Goal: Task Accomplishment & Management: Use online tool/utility

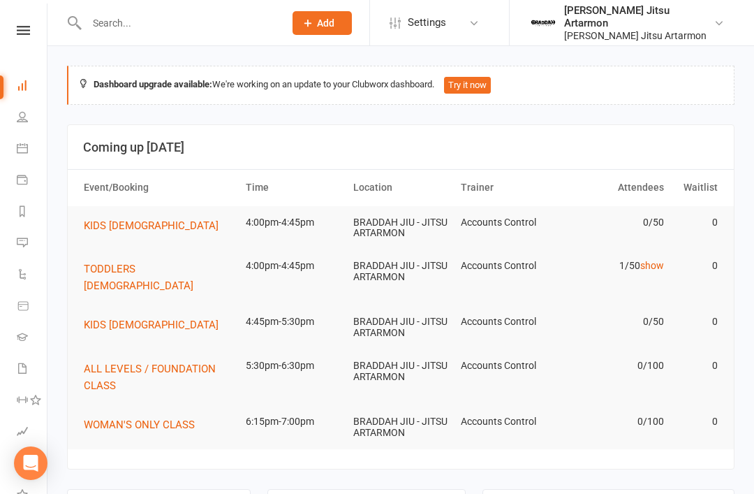
click at [17, 34] on icon at bounding box center [23, 30] width 13 height 9
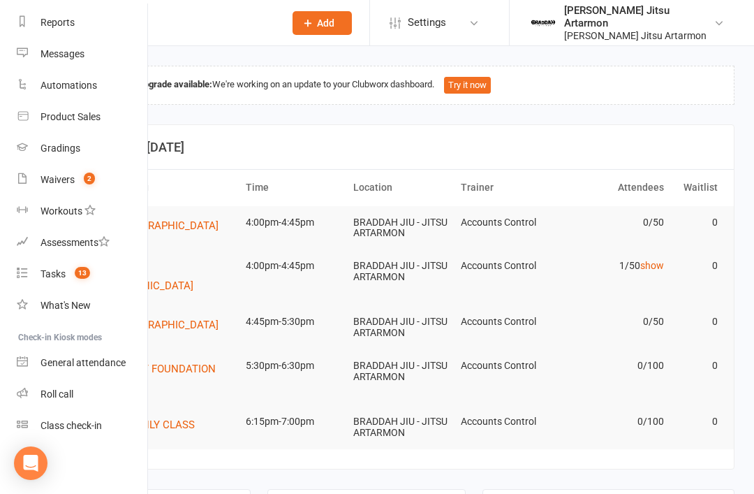
scroll to position [178, 0]
click at [65, 422] on div "Class check-in" at bounding box center [70, 425] width 61 height 11
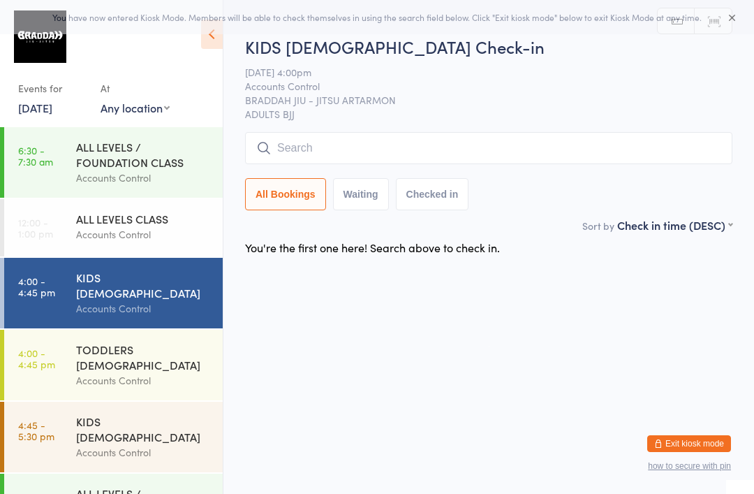
click at [549, 156] on input "search" at bounding box center [488, 148] width 487 height 32
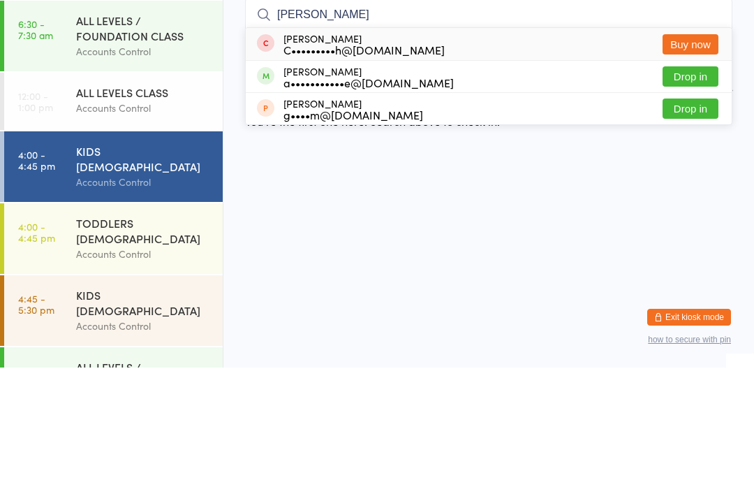
type input "[PERSON_NAME]"
click at [701, 193] on button "Drop in" at bounding box center [691, 203] width 56 height 20
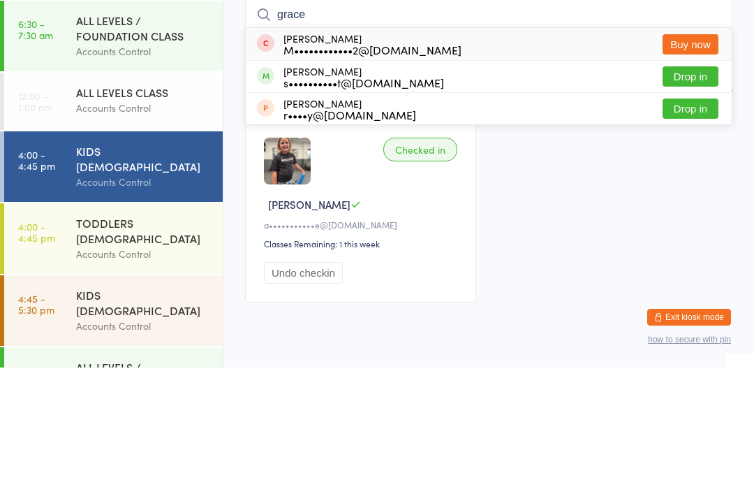
type input "grace"
click at [694, 193] on button "Drop in" at bounding box center [691, 203] width 56 height 20
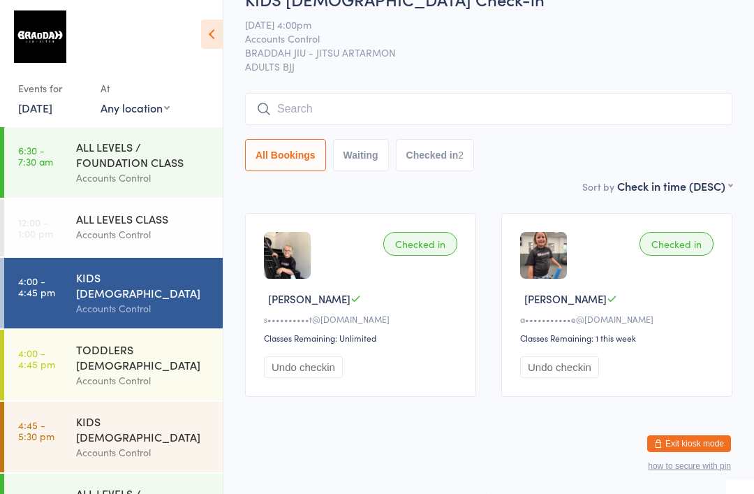
click at [628, 93] on input "search" at bounding box center [488, 109] width 487 height 32
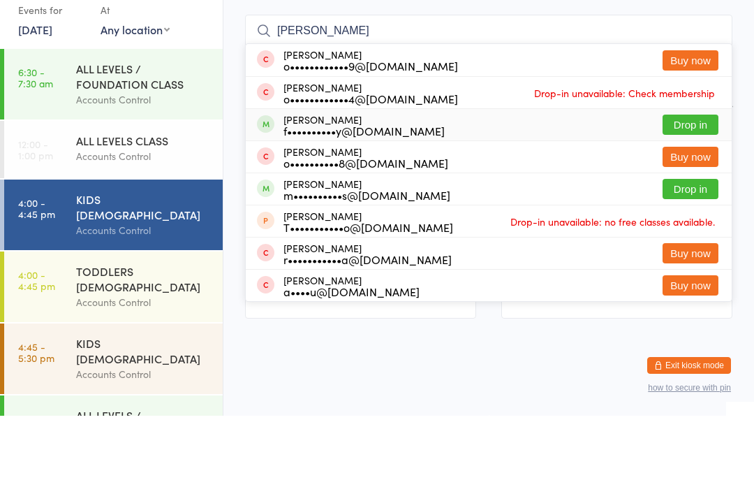
type input "[PERSON_NAME]"
click at [487, 187] on div "[PERSON_NAME] Fineff f••••••••••y@[DOMAIN_NAME] Drop in" at bounding box center [489, 202] width 486 height 31
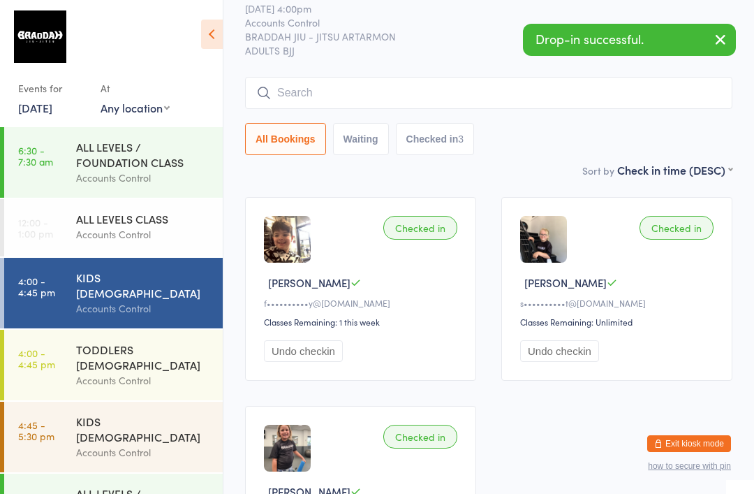
click at [182, 444] on div "Accounts Control" at bounding box center [143, 452] width 135 height 16
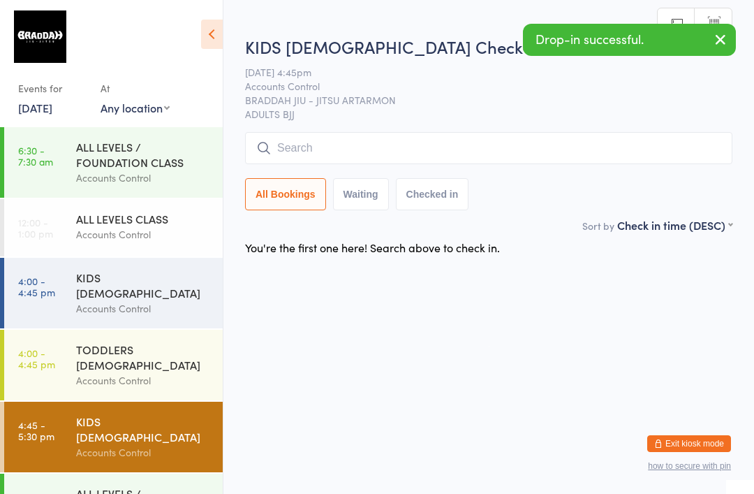
click at [500, 156] on input "search" at bounding box center [488, 148] width 487 height 32
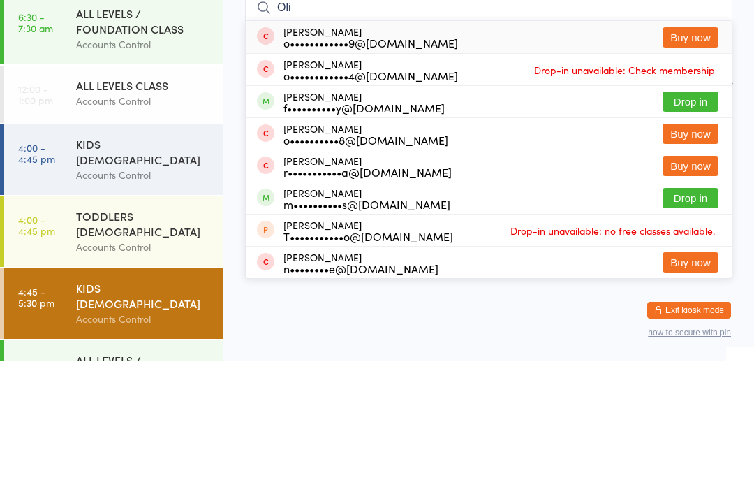
type input "Oli"
click at [344, 235] on div "f••••••••••y@[DOMAIN_NAME]" at bounding box center [363, 240] width 161 height 11
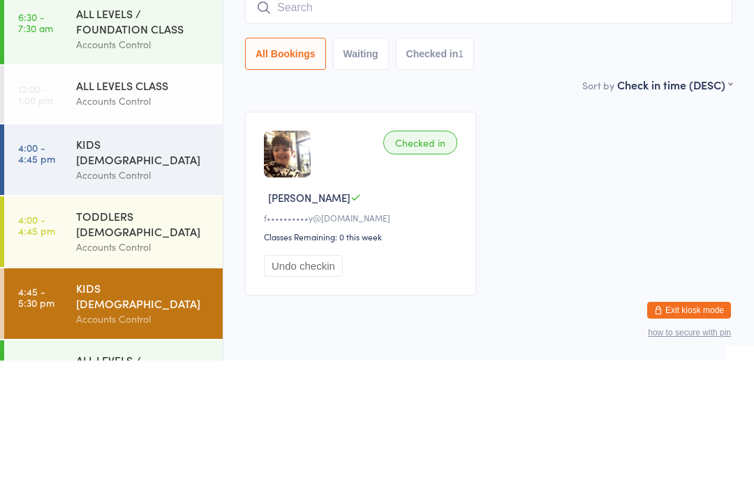
click at [575, 232] on div "Checked in [PERSON_NAME] F f••••••••••y@[DOMAIN_NAME] Classes Remaining: 0 this…" at bounding box center [488, 336] width 512 height 209
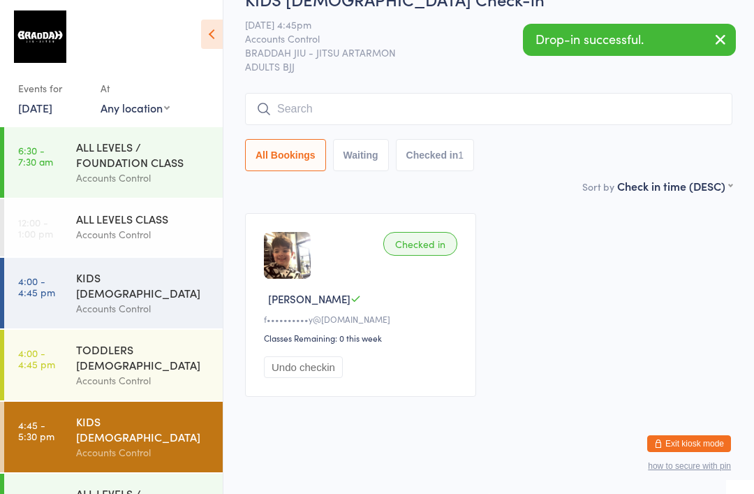
click at [162, 302] on div "Accounts Control" at bounding box center [143, 308] width 135 height 16
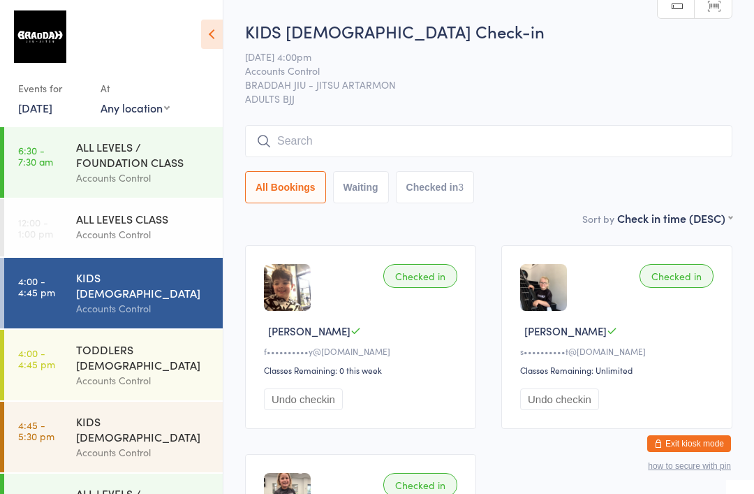
click at [145, 372] on div "Accounts Control" at bounding box center [143, 380] width 135 height 16
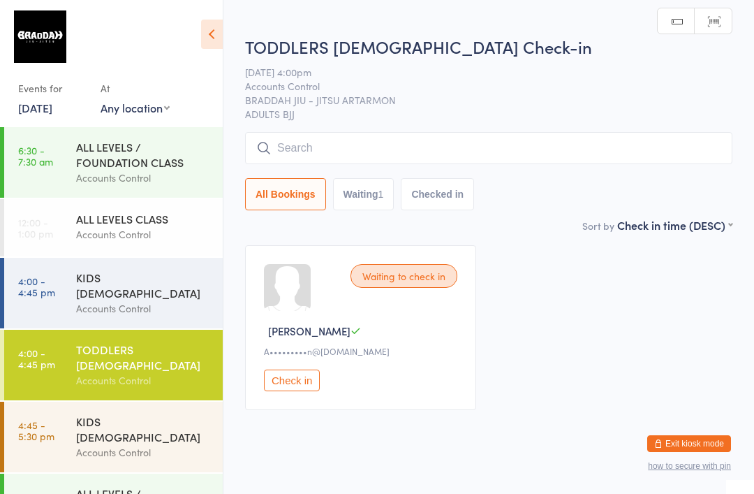
click at [153, 300] on div "Accounts Control" at bounding box center [143, 308] width 135 height 16
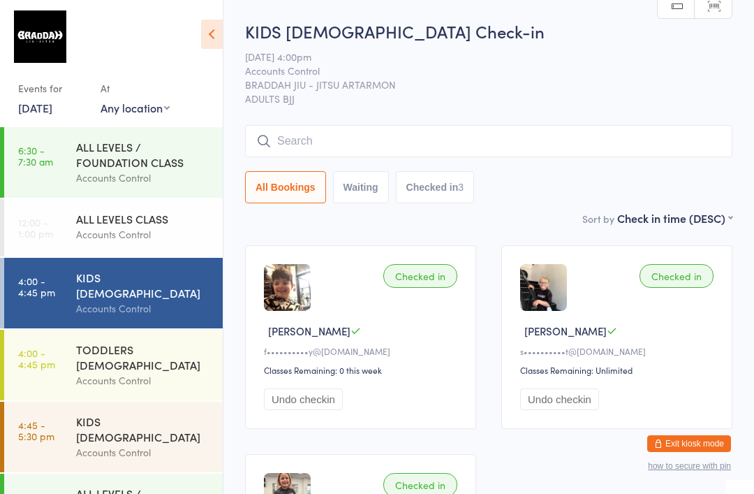
click at [485, 140] on input "search" at bounding box center [488, 141] width 487 height 32
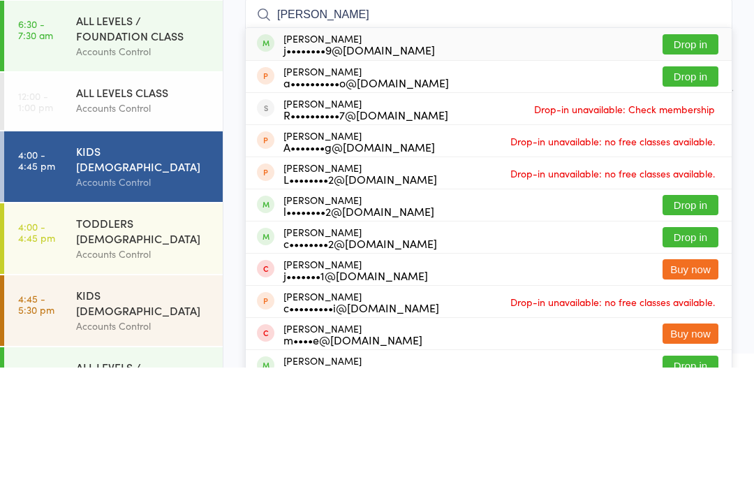
type input "[PERSON_NAME]"
click at [686, 161] on button "Drop in" at bounding box center [691, 171] width 56 height 20
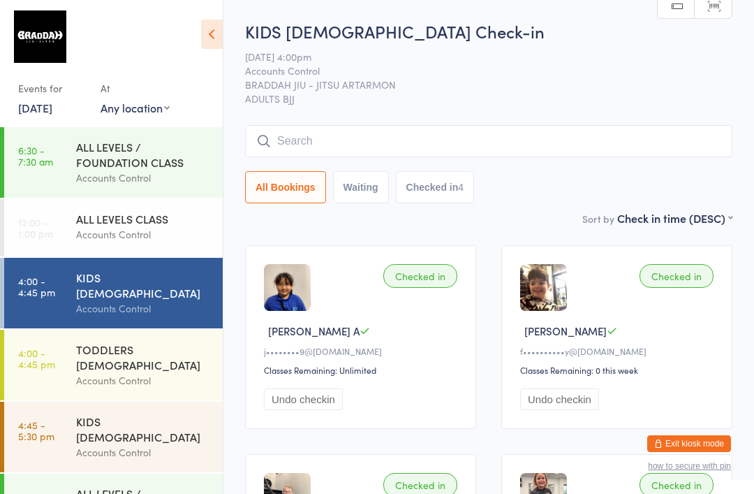
click at [448, 145] on input "search" at bounding box center [488, 141] width 487 height 32
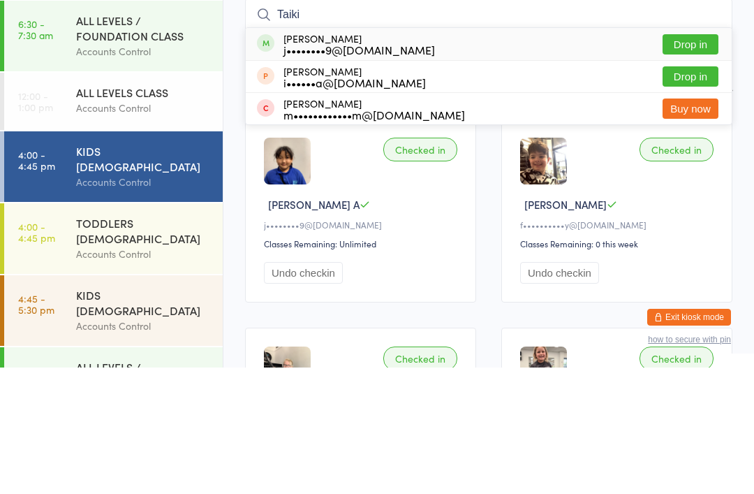
type input "Taiki"
click at [686, 161] on button "Drop in" at bounding box center [691, 171] width 56 height 20
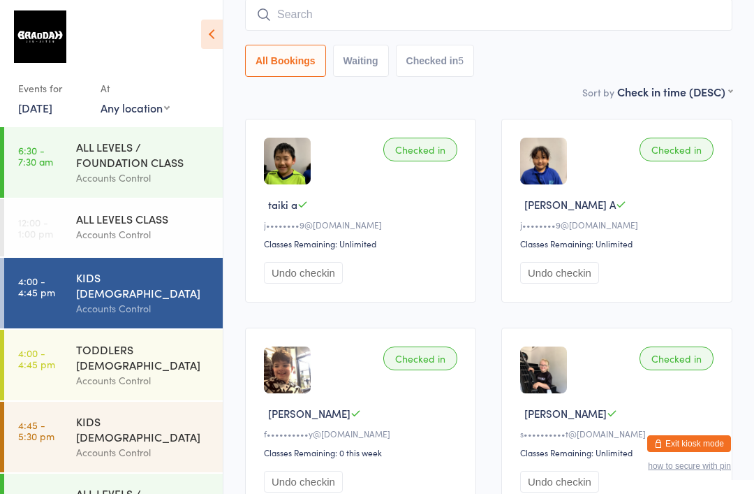
click at [101, 372] on div "Accounts Control" at bounding box center [143, 380] width 135 height 16
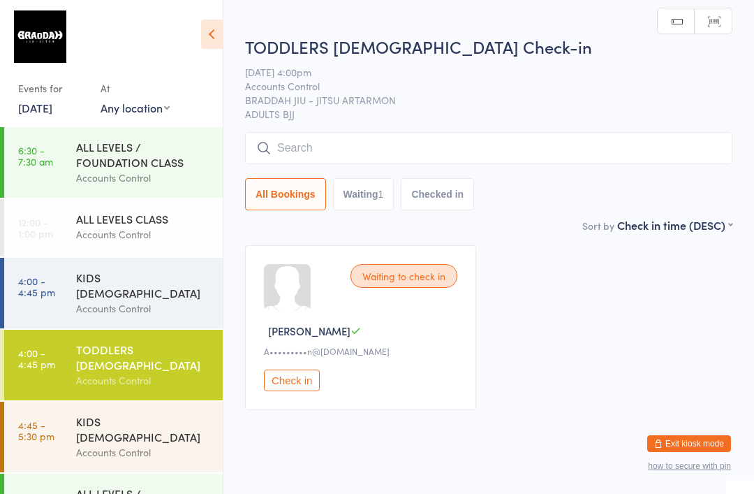
click at [302, 154] on input "search" at bounding box center [488, 148] width 487 height 32
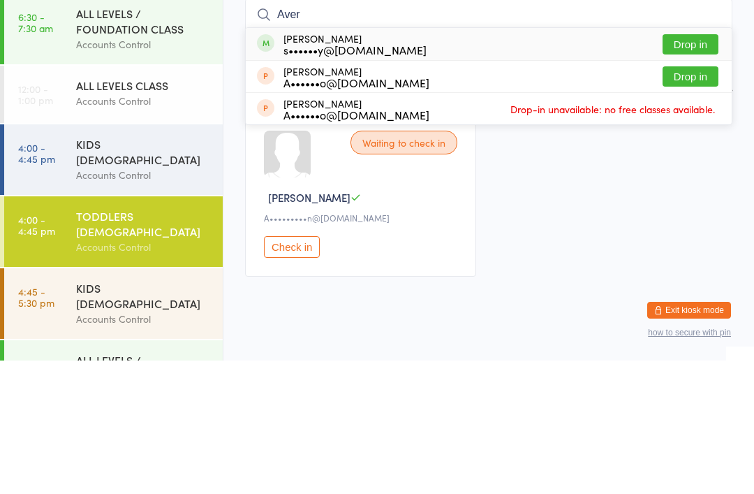
type input "Aver"
click at [688, 168] on button "Drop in" at bounding box center [691, 178] width 56 height 20
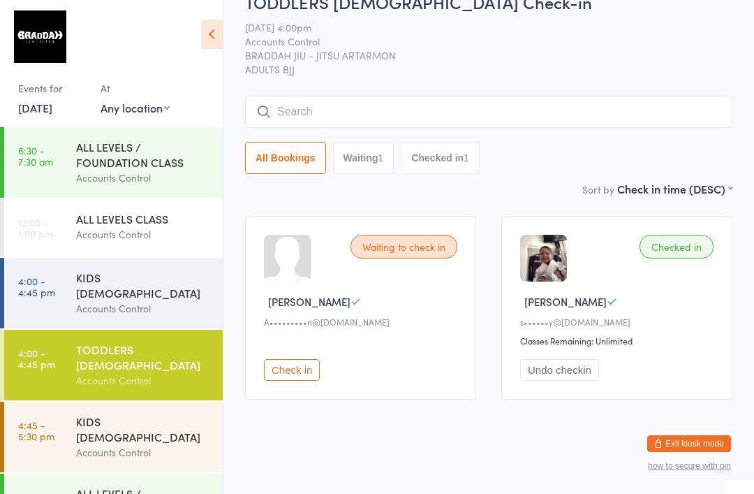
click at [357, 108] on input "search" at bounding box center [488, 112] width 487 height 32
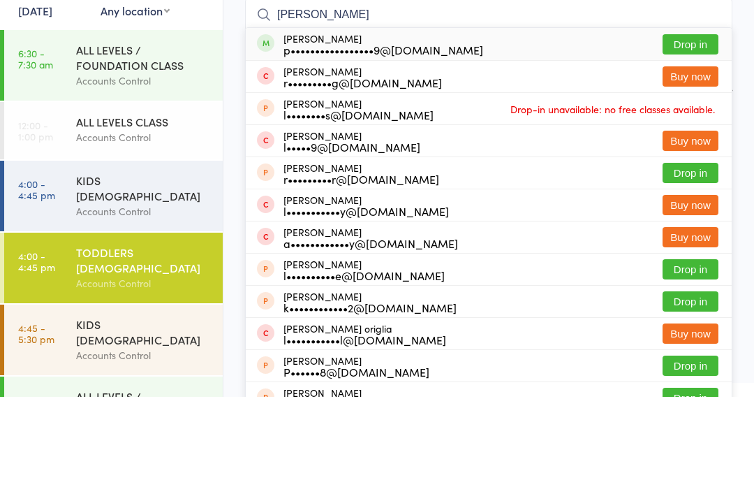
type input "[PERSON_NAME]"
click at [686, 131] on button "Drop in" at bounding box center [691, 141] width 56 height 20
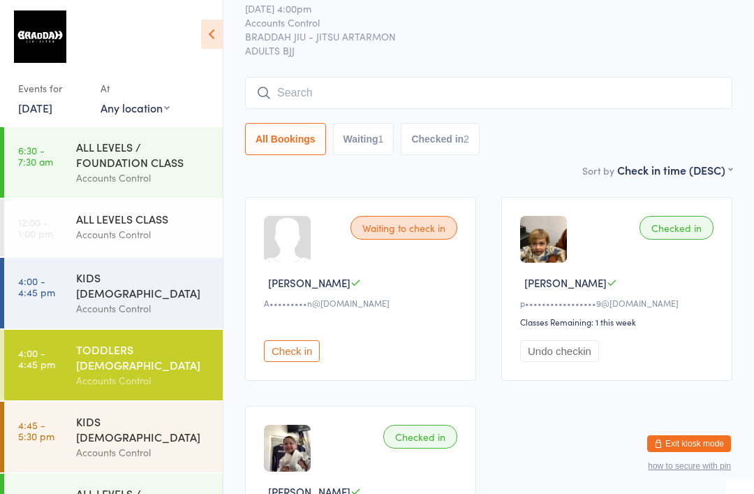
click at [163, 287] on div "KIDS [DEMOGRAPHIC_DATA]" at bounding box center [143, 284] width 135 height 31
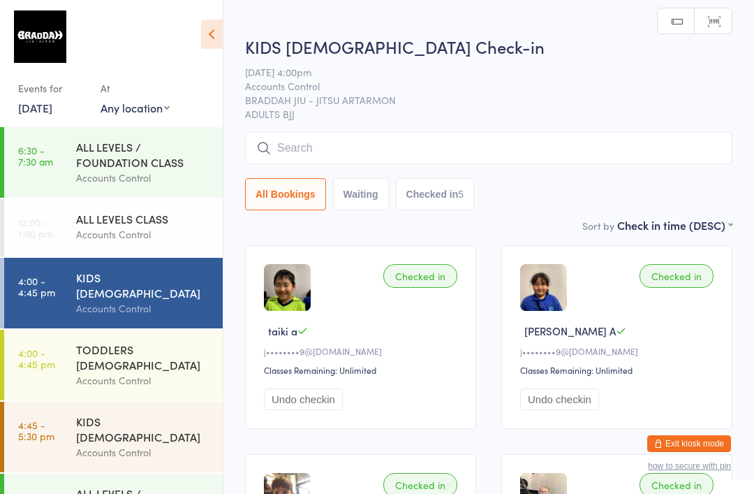
click at [414, 145] on input "search" at bounding box center [488, 148] width 487 height 32
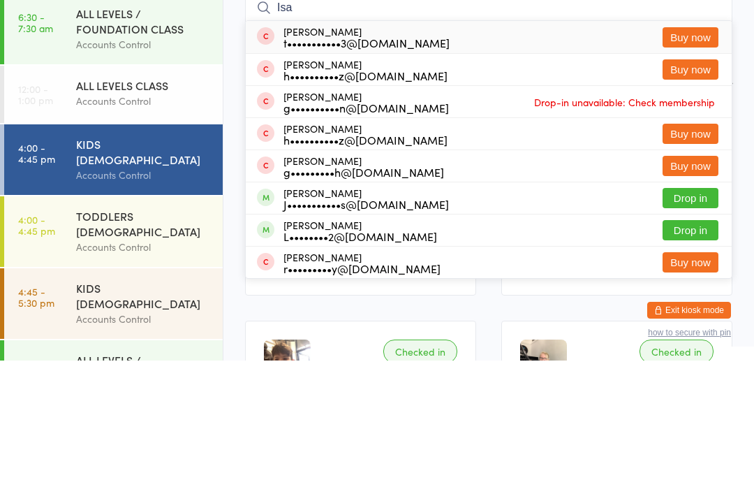
type input "Isa"
click at [691, 321] on button "Drop in" at bounding box center [691, 331] width 56 height 20
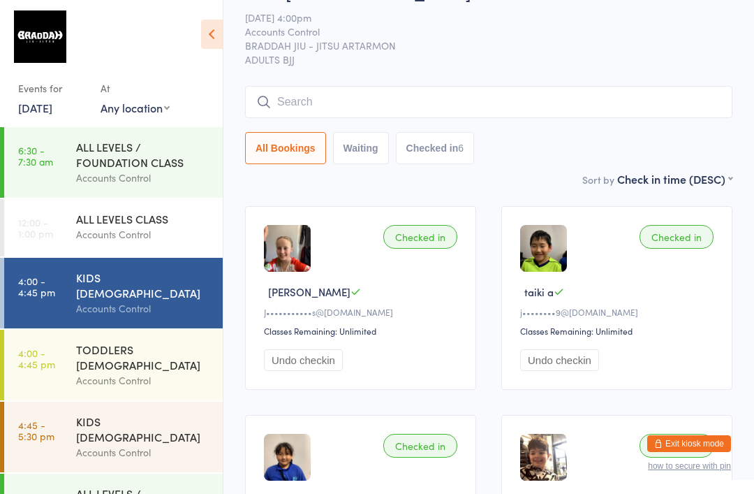
scroll to position [38, 0]
click at [164, 372] on div "Accounts Control" at bounding box center [143, 380] width 135 height 16
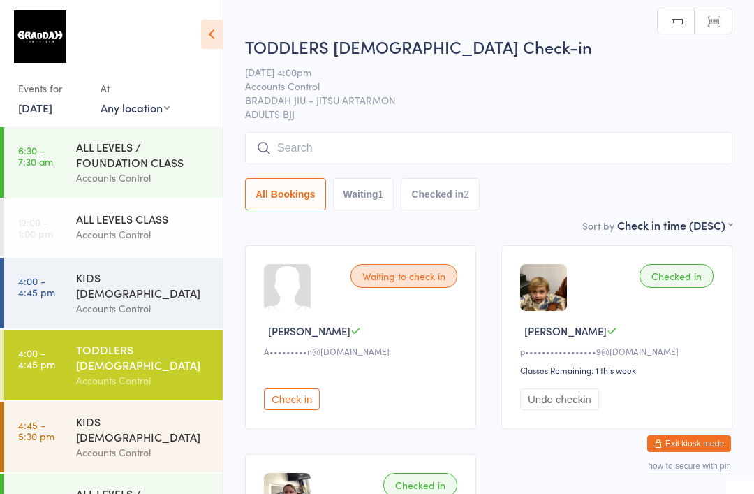
click at [146, 413] on div "KIDS [DEMOGRAPHIC_DATA]" at bounding box center [143, 428] width 135 height 31
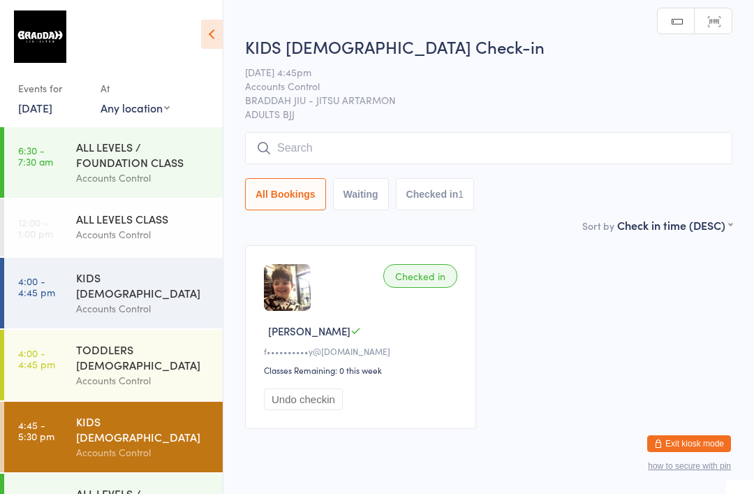
click at [163, 372] on div "Accounts Control" at bounding box center [143, 380] width 135 height 16
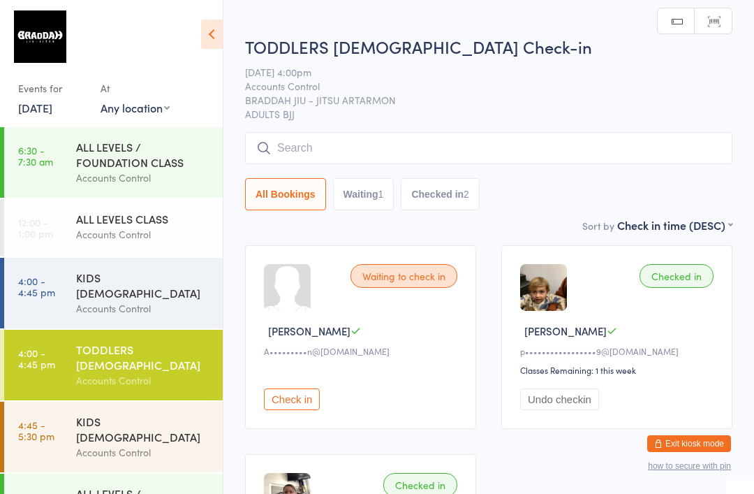
click at [181, 281] on div "KIDS [DEMOGRAPHIC_DATA]" at bounding box center [143, 284] width 135 height 31
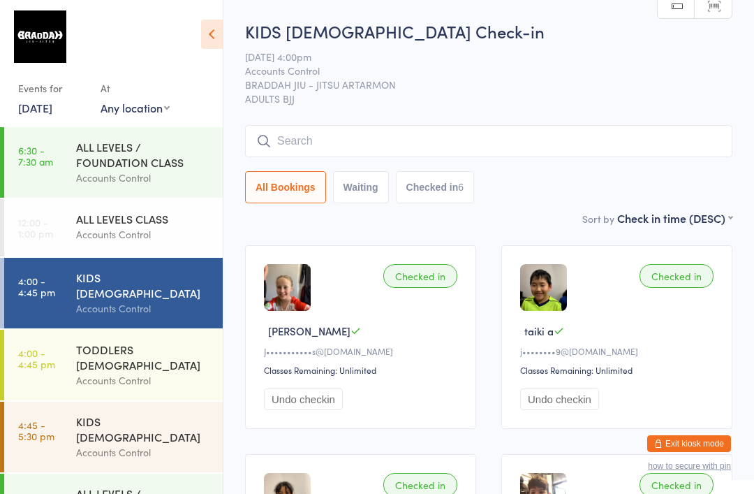
click at [466, 121] on div "KIDS [DEMOGRAPHIC_DATA] Check-in [DATE] 4:00pm Accounts Control BRADDAH JIU - J…" at bounding box center [488, 115] width 487 height 191
click at [435, 140] on input "search" at bounding box center [488, 141] width 487 height 32
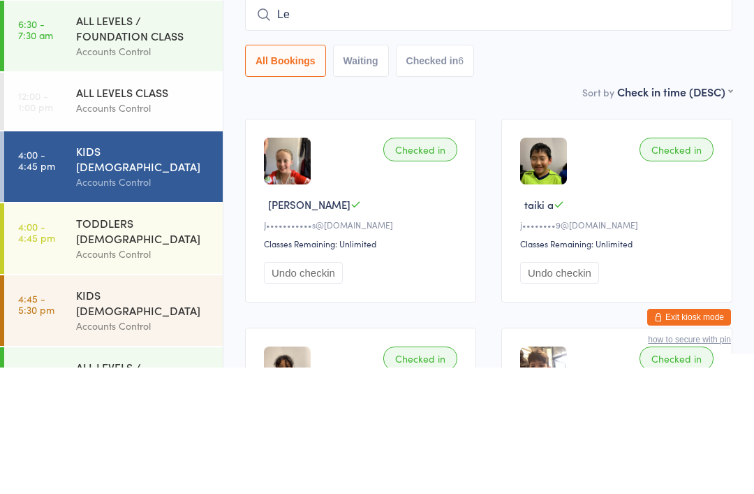
type input "Lea"
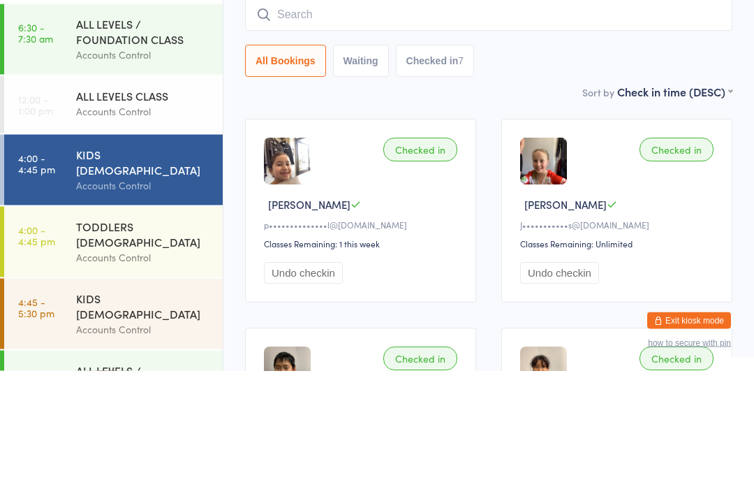
scroll to position [7, 0]
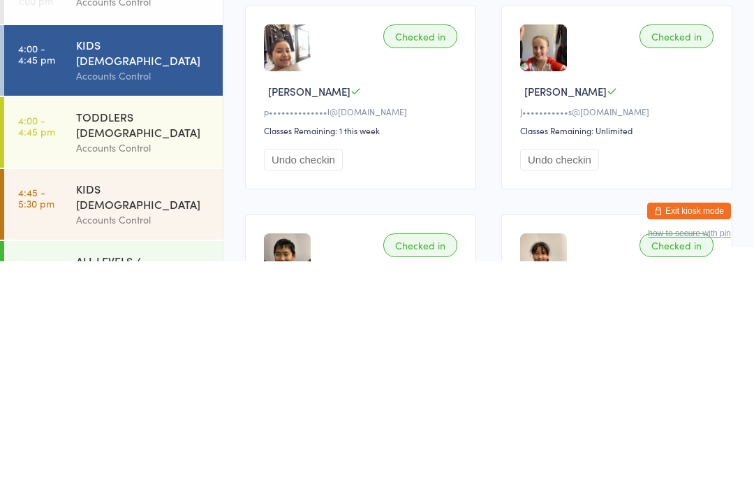
click at [695, 381] on div "Undo checkin" at bounding box center [619, 392] width 198 height 22
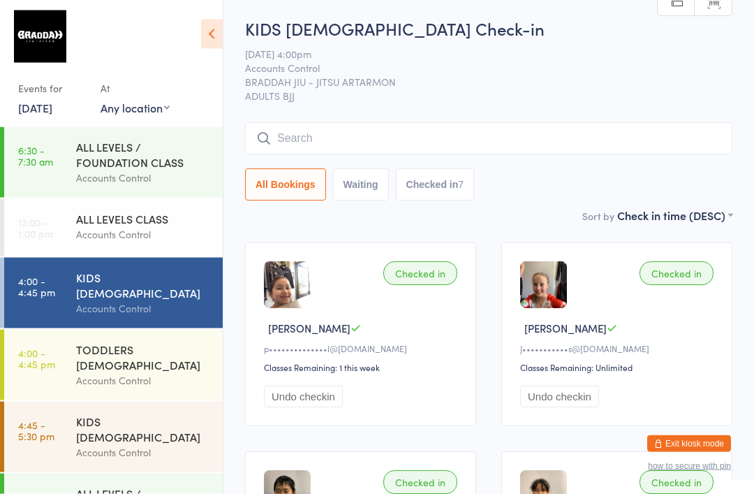
scroll to position [0, 0]
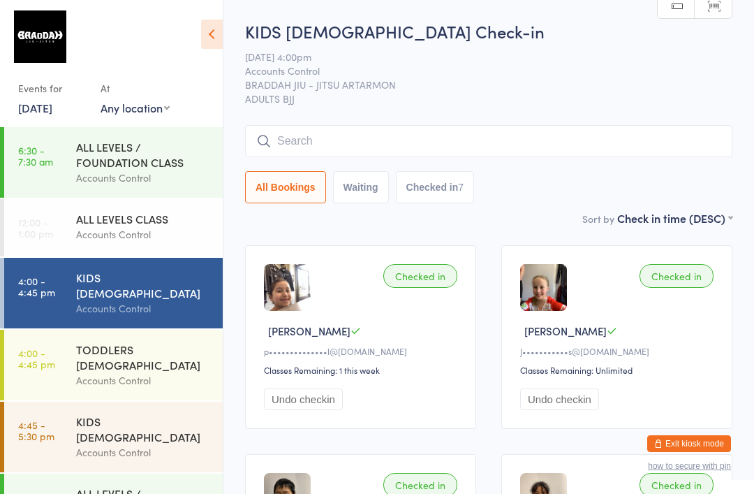
click at [313, 145] on input "search" at bounding box center [488, 141] width 487 height 32
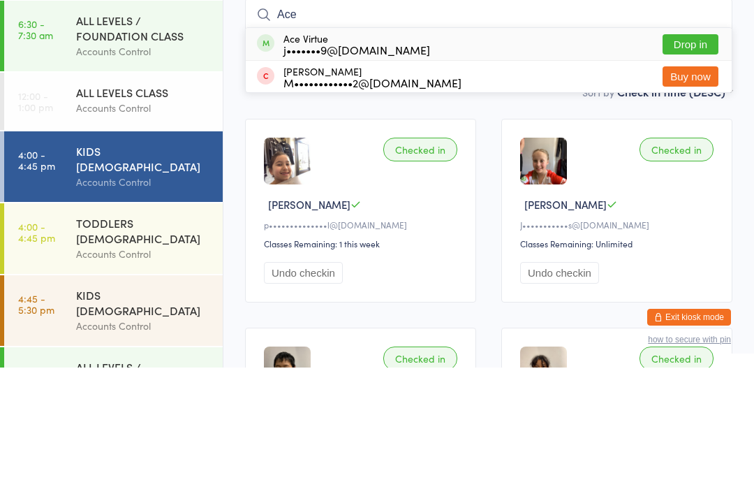
type input "Ace"
click at [362, 159] on div "Ace Virtue j•••••••9@[DOMAIN_NAME]" at bounding box center [356, 170] width 147 height 22
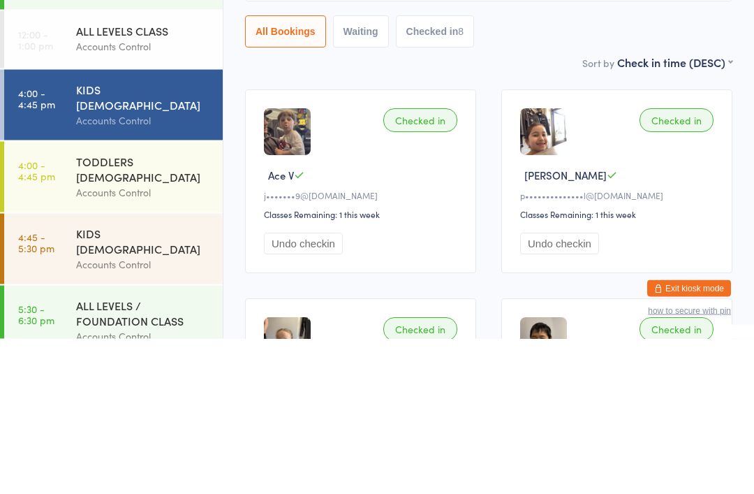
scroll to position [31, 0]
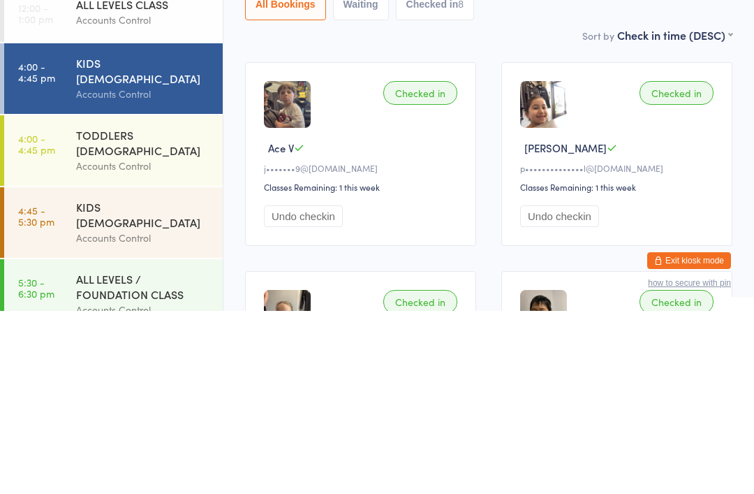
click at [154, 442] on div "ALL LEVELS / FOUNDATION CLASS Accounts Control" at bounding box center [149, 477] width 147 height 71
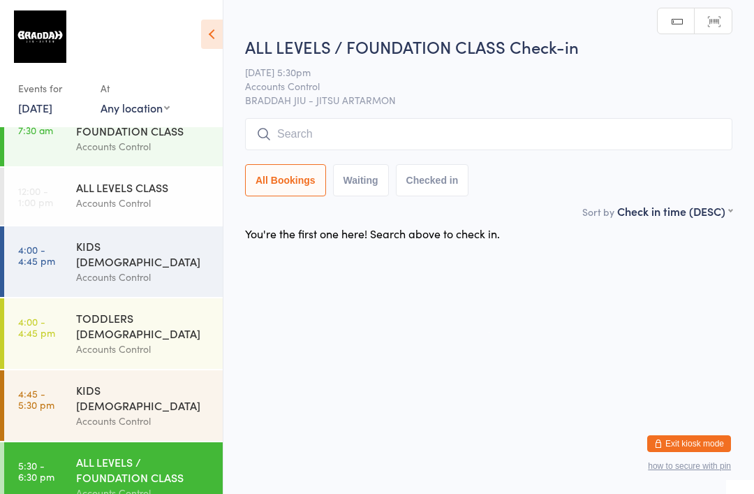
click at [523, 126] on input "search" at bounding box center [488, 134] width 487 height 32
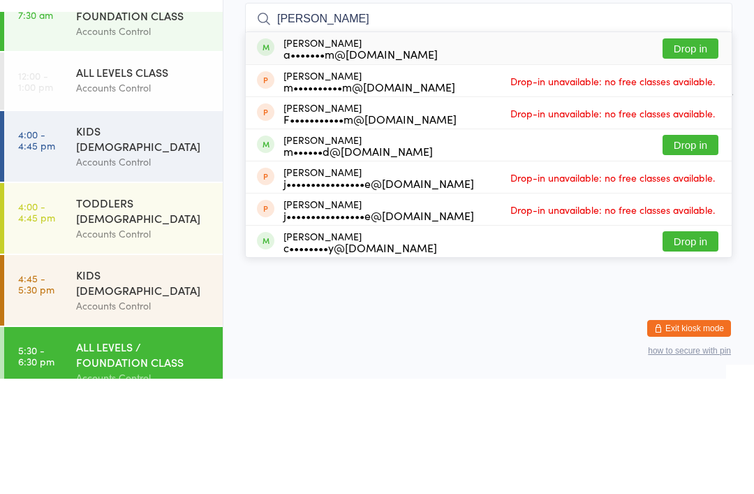
type input "[PERSON_NAME]"
click at [697, 154] on button "Drop in" at bounding box center [691, 164] width 56 height 20
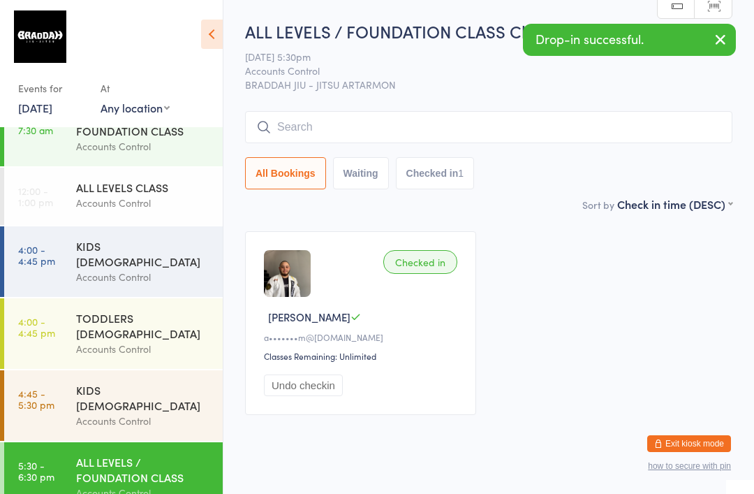
click at [156, 314] on div "TODDLERS [DEMOGRAPHIC_DATA]" at bounding box center [143, 325] width 135 height 31
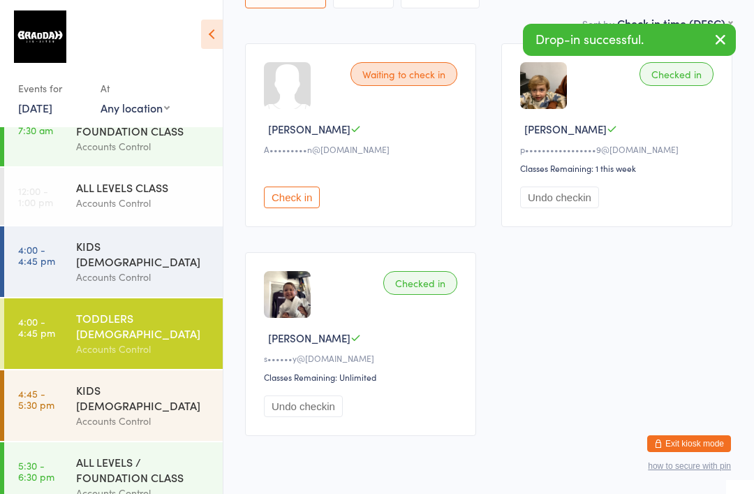
scroll to position [215, 0]
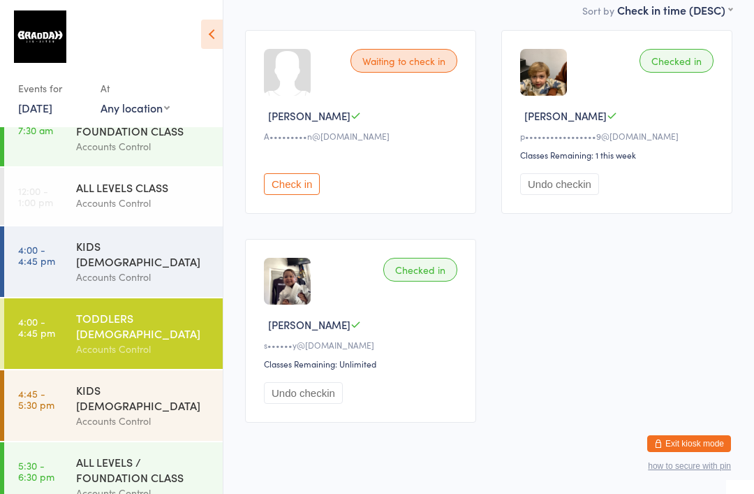
click at [182, 269] on div "Accounts Control" at bounding box center [143, 277] width 135 height 16
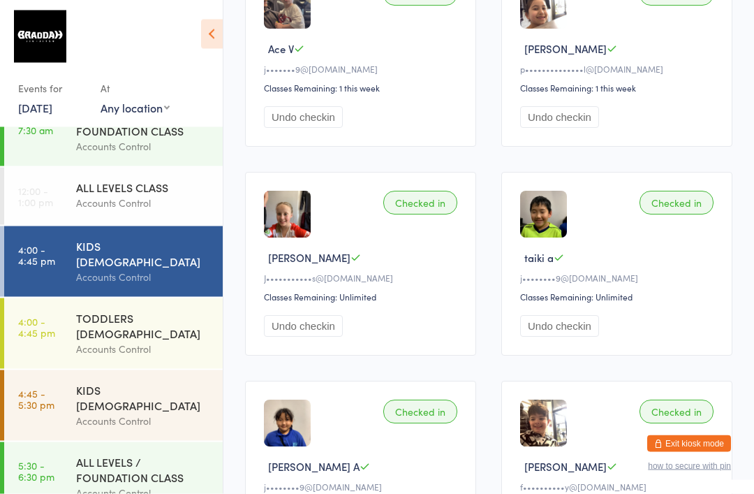
scroll to position [283, 0]
click at [152, 413] on div "Accounts Control" at bounding box center [143, 421] width 135 height 16
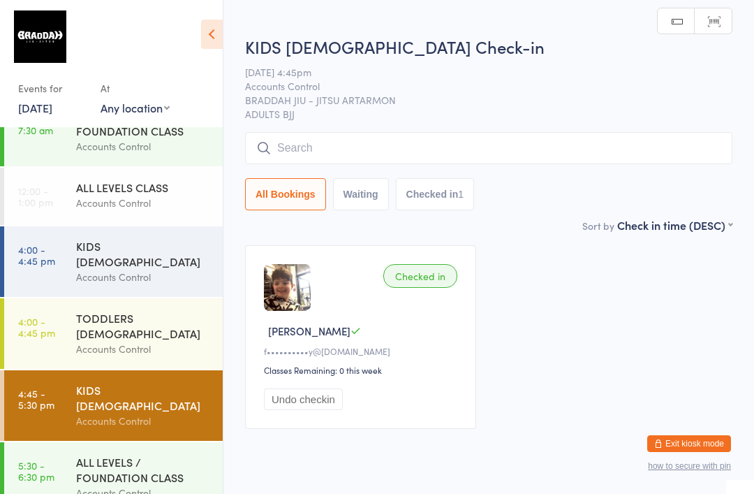
click at [175, 257] on div "KIDS [DEMOGRAPHIC_DATA]" at bounding box center [143, 253] width 135 height 31
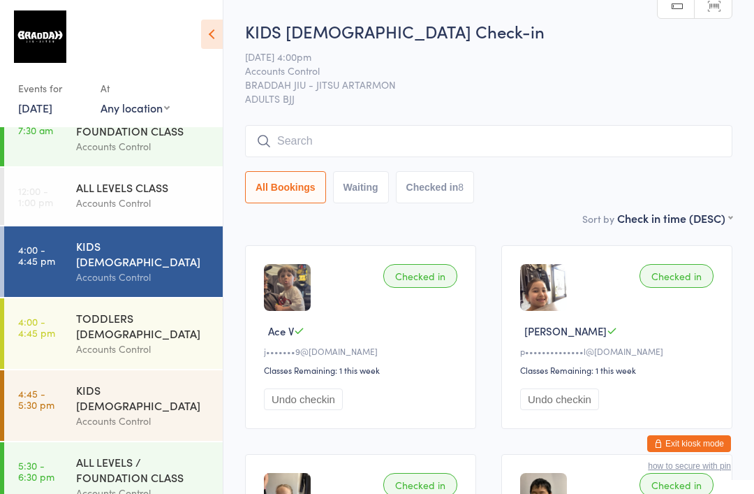
click at [496, 143] on input "search" at bounding box center [488, 141] width 487 height 32
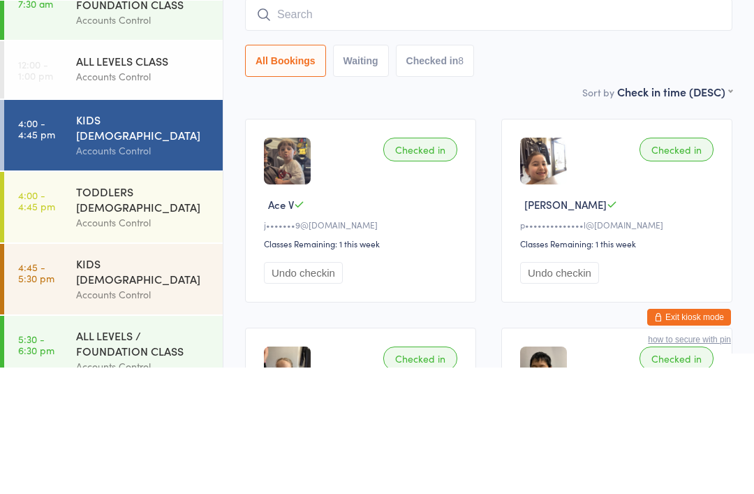
click at [143, 138] on div "Accounts Control" at bounding box center [143, 146] width 135 height 16
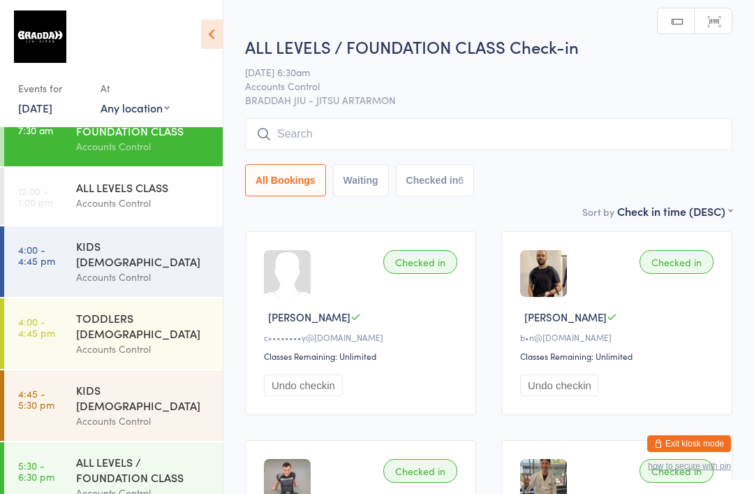
click at [163, 207] on div "Accounts Control" at bounding box center [143, 203] width 135 height 16
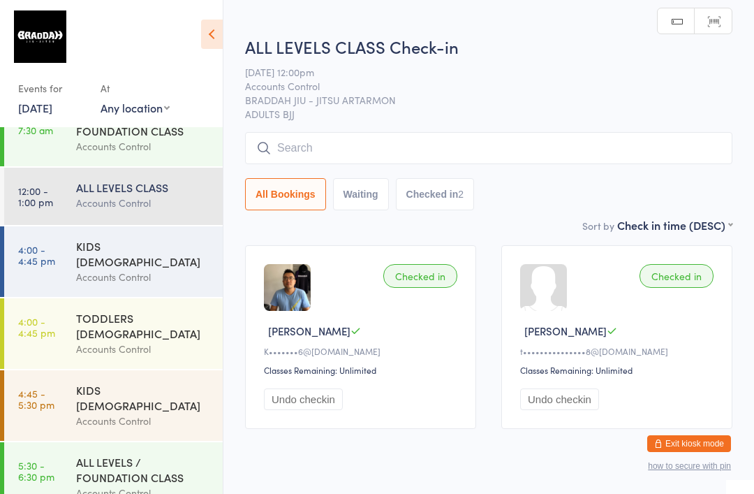
click at [201, 382] on div "KIDS [DEMOGRAPHIC_DATA]" at bounding box center [143, 397] width 135 height 31
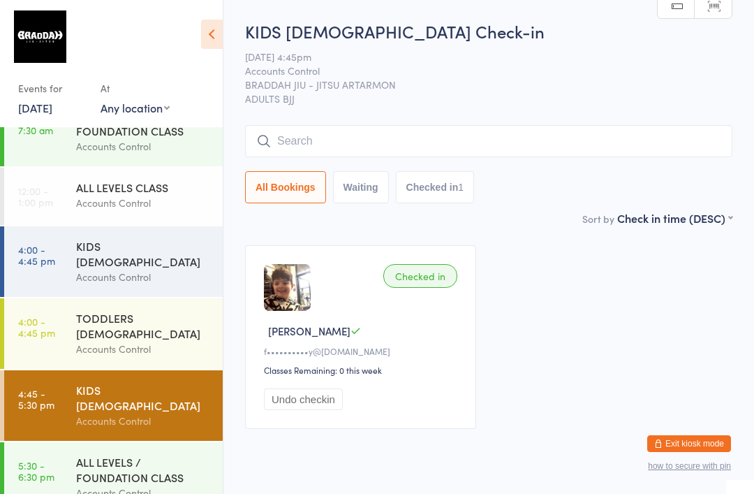
click at [175, 269] on div "Accounts Control" at bounding box center [143, 277] width 135 height 16
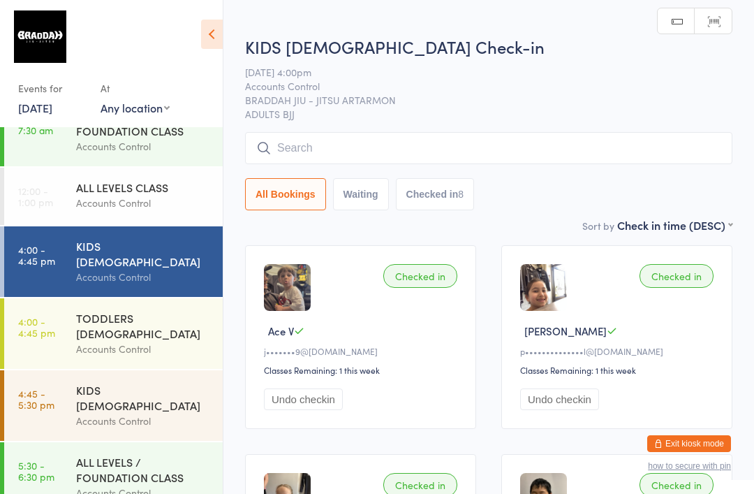
click at [502, 151] on input "search" at bounding box center [488, 148] width 487 height 32
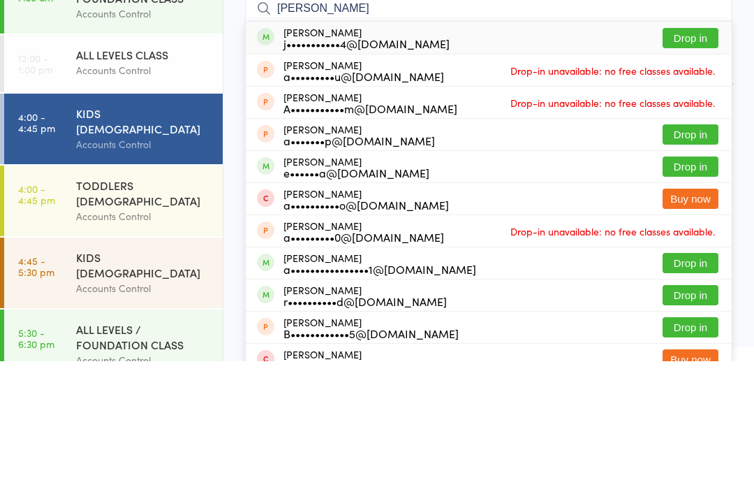
type input "[PERSON_NAME]"
click at [697, 161] on button "Drop in" at bounding box center [691, 171] width 56 height 20
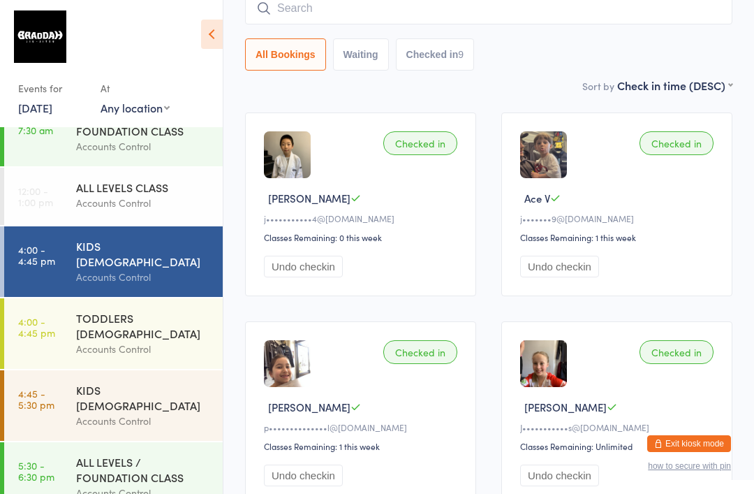
click at [323, 12] on input "search" at bounding box center [488, 8] width 487 height 32
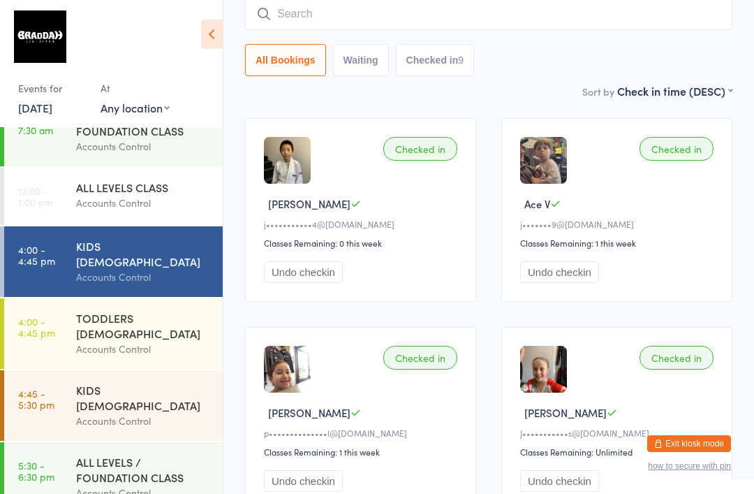
scroll to position [126, 0]
type input "0"
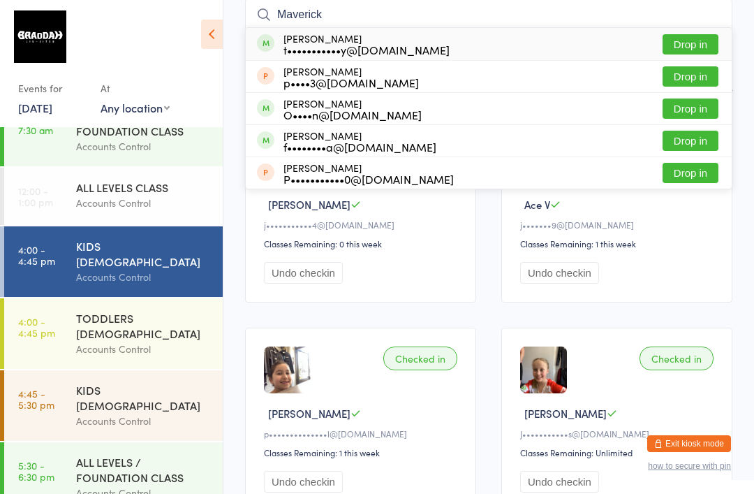
type input "Maverick"
click at [686, 54] on button "Drop in" at bounding box center [691, 44] width 56 height 20
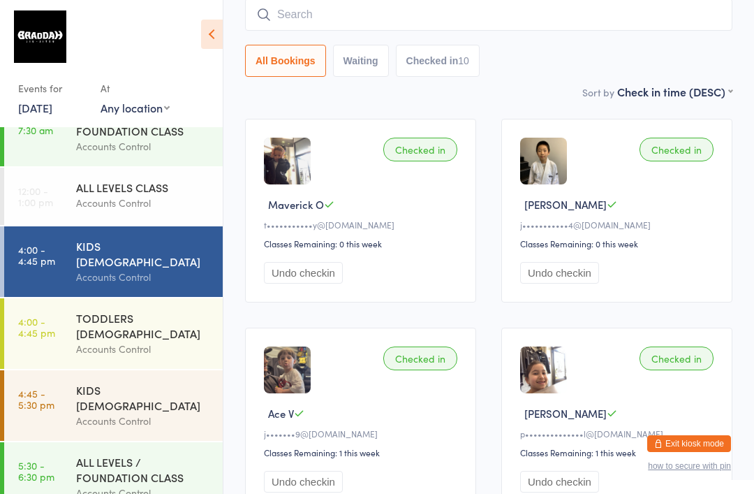
click at [549, 19] on input "search" at bounding box center [488, 15] width 487 height 32
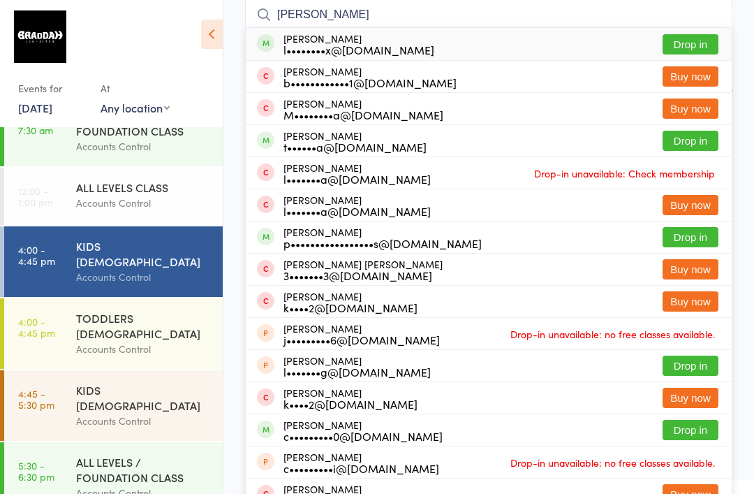
type input "[PERSON_NAME]"
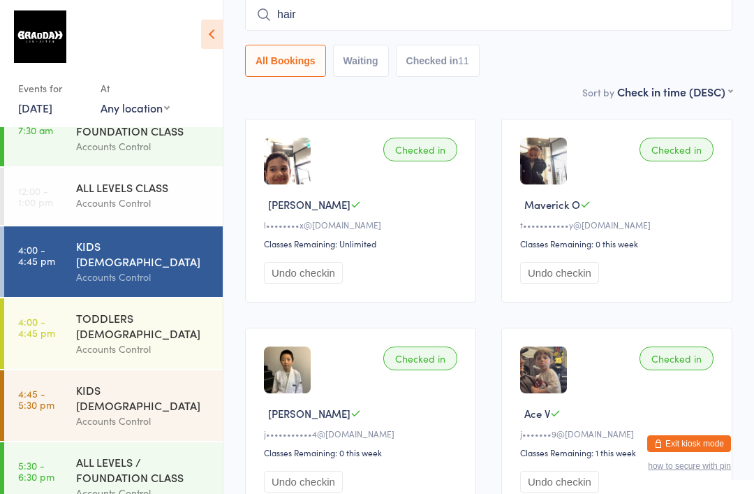
type input "haira"
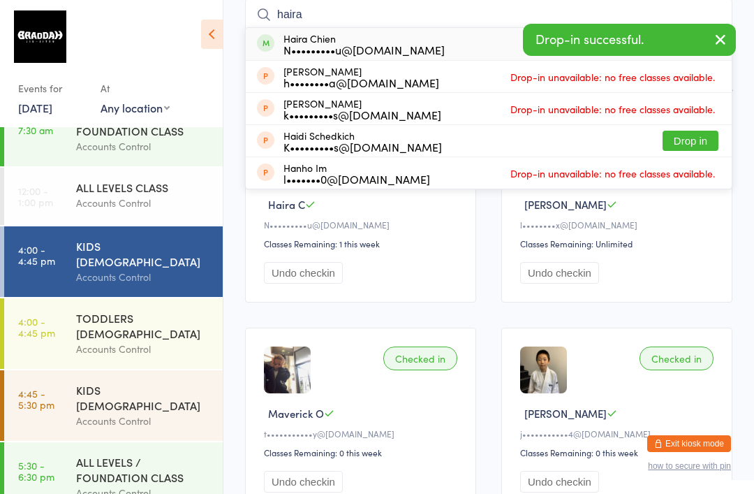
type input "haira"
click at [424, 50] on div "Haira Chien N•••••••••u@[DOMAIN_NAME] Already checked in" at bounding box center [489, 44] width 486 height 32
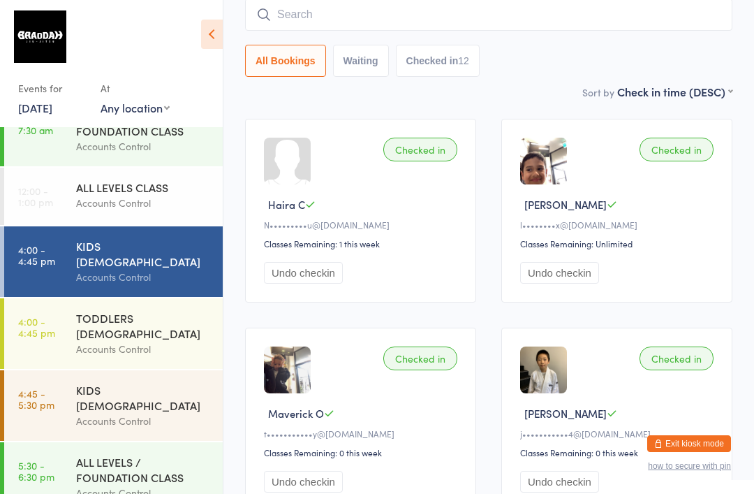
click at [468, 87] on div "Sort by Check in time (DESC) First name (ASC) First name (DESC) Last name (ASC)…" at bounding box center [488, 91] width 487 height 15
click at [288, 4] on input "search" at bounding box center [488, 15] width 487 height 32
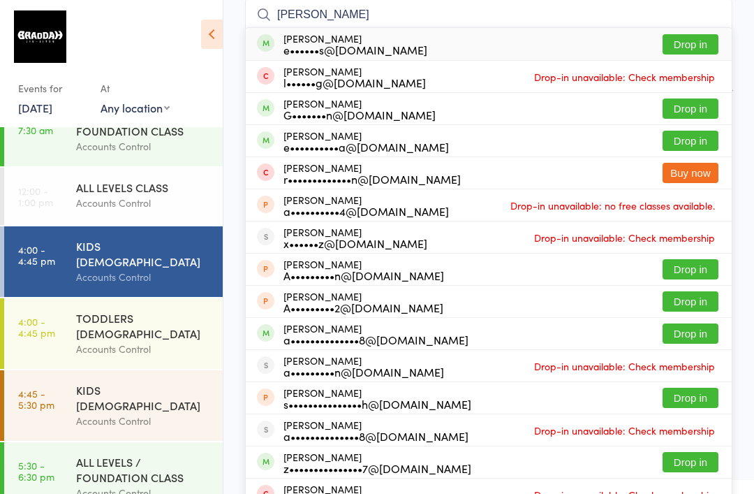
type input "[PERSON_NAME]"
click at [696, 111] on button "Drop in" at bounding box center [691, 108] width 56 height 20
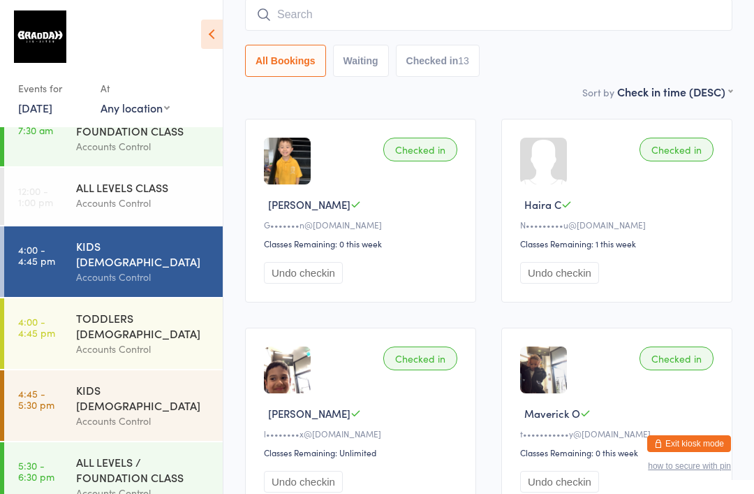
click at [77, 310] on div "TODDLERS [DEMOGRAPHIC_DATA]" at bounding box center [143, 325] width 135 height 31
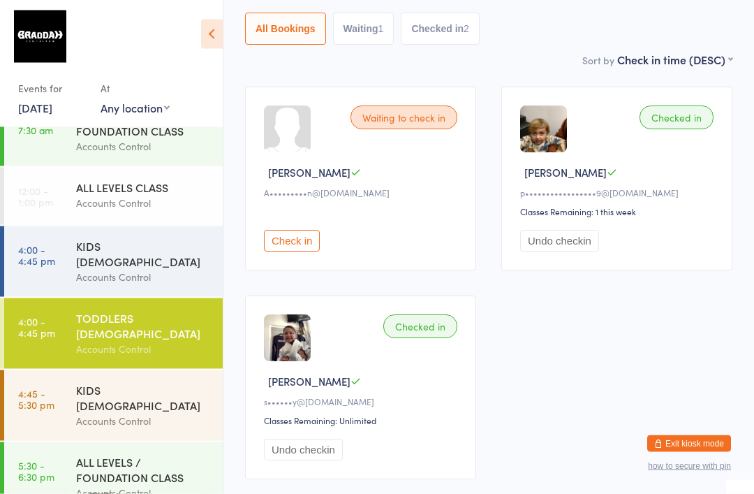
scroll to position [160, 0]
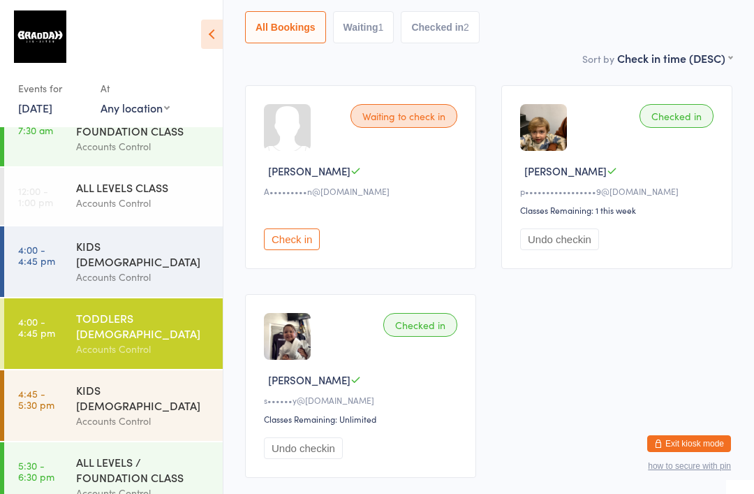
click at [105, 269] on div "Accounts Control" at bounding box center [143, 277] width 135 height 16
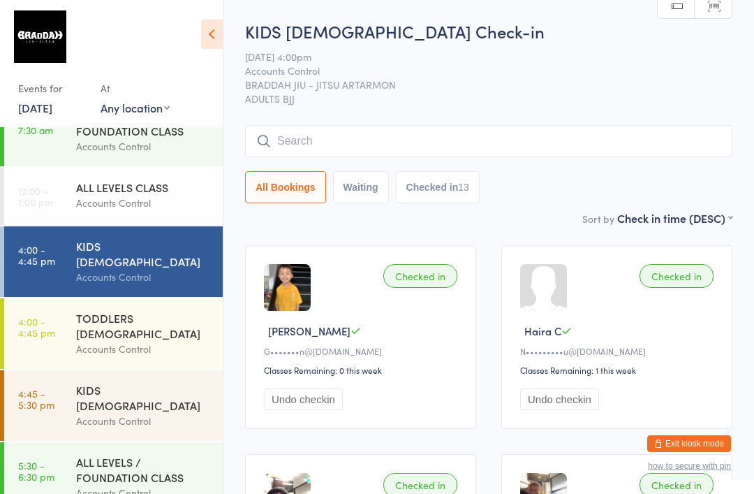
click at [131, 310] on div "TODDLERS [DEMOGRAPHIC_DATA]" at bounding box center [143, 325] width 135 height 31
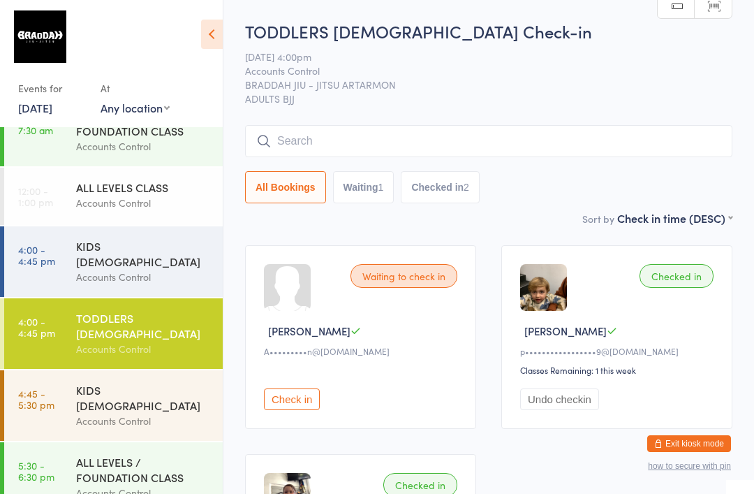
click at [148, 484] on div "Accounts Control" at bounding box center [143, 492] width 135 height 16
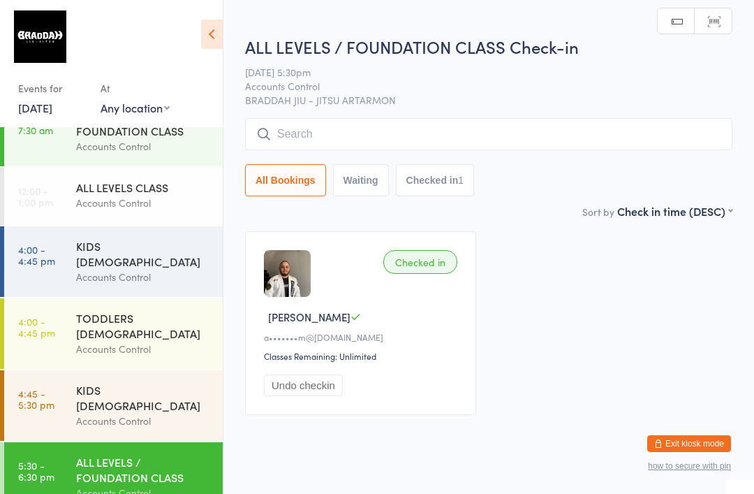
click at [385, 133] on input "search" at bounding box center [488, 134] width 487 height 32
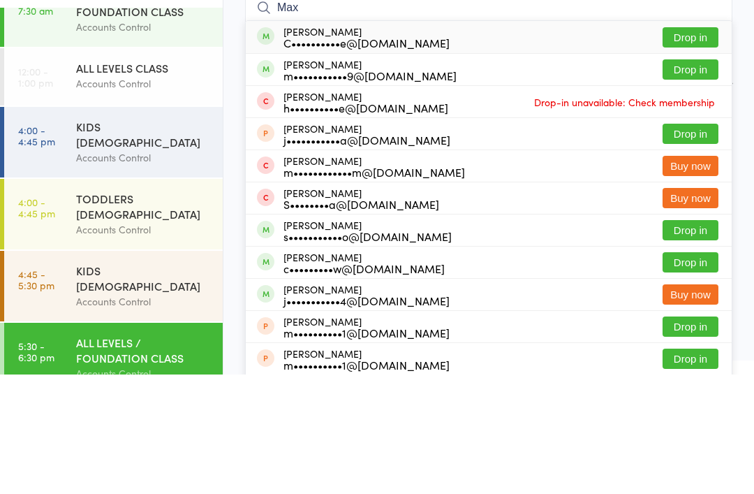
type input "Max"
click at [696, 179] on button "Drop in" at bounding box center [691, 189] width 56 height 20
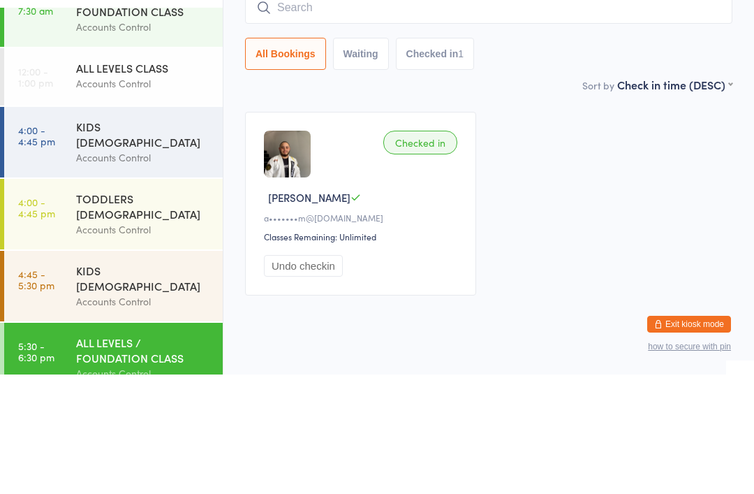
scroll to position [34, 0]
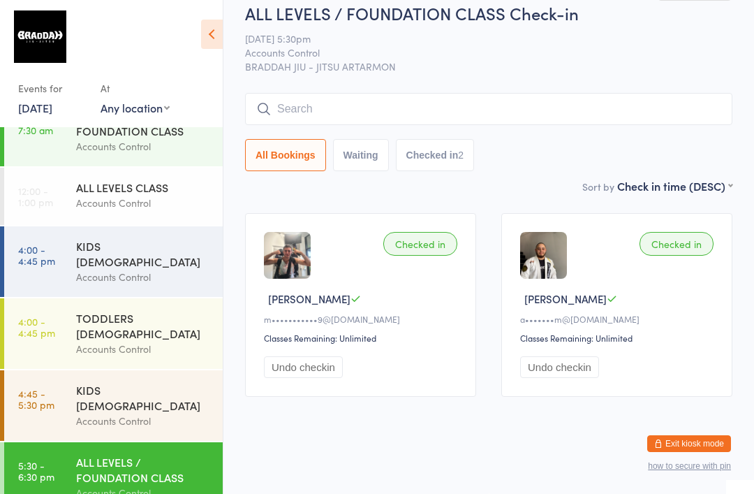
click at [126, 341] on div "Accounts Control" at bounding box center [143, 349] width 135 height 16
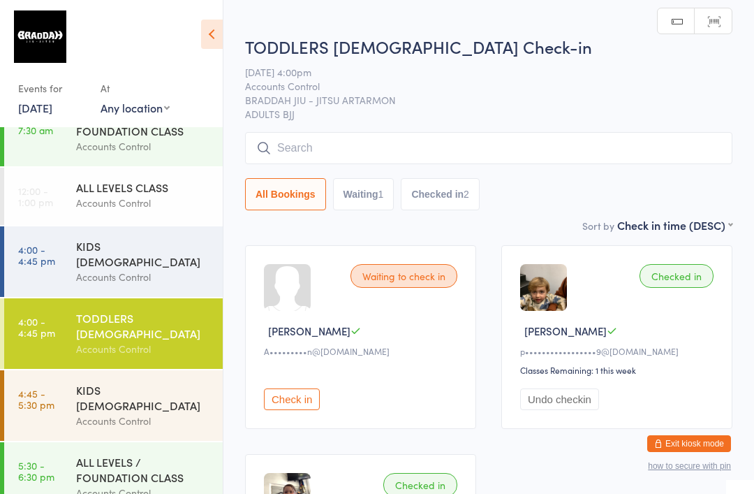
click at [327, 149] on input "search" at bounding box center [488, 148] width 487 height 32
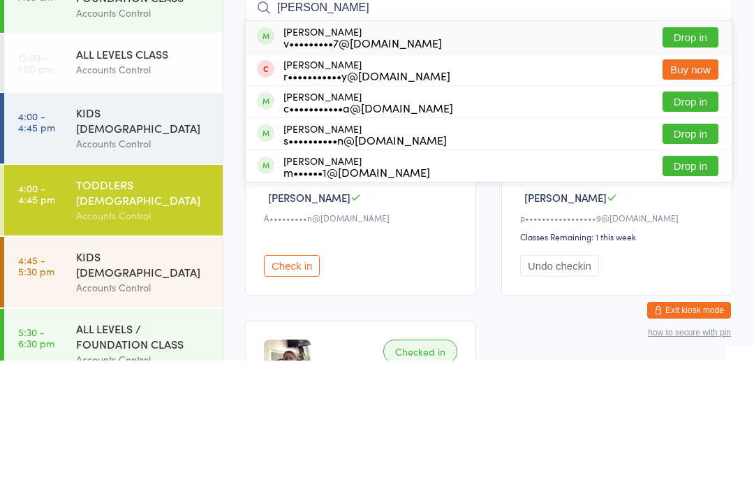
type input "[PERSON_NAME]"
click at [353, 170] on div "v•••••••••7@[DOMAIN_NAME]" at bounding box center [362, 175] width 158 height 11
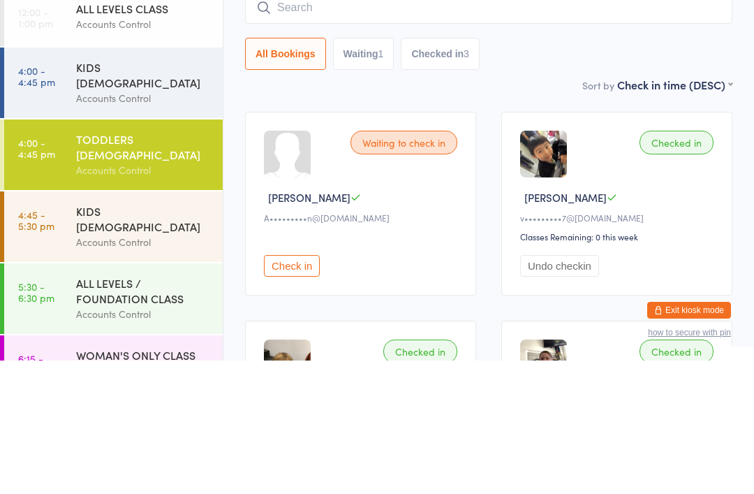
scroll to position [76, 0]
click at [78, 368] on div "Accounts Control" at bounding box center [143, 376] width 135 height 16
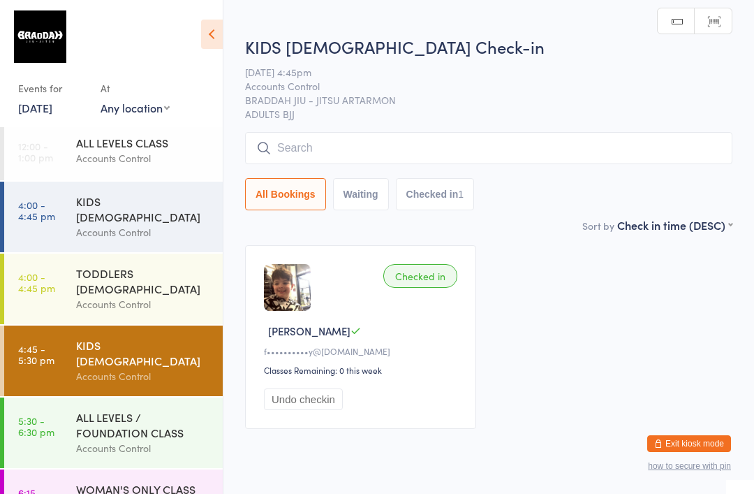
click at [289, 159] on input "search" at bounding box center [488, 148] width 487 height 32
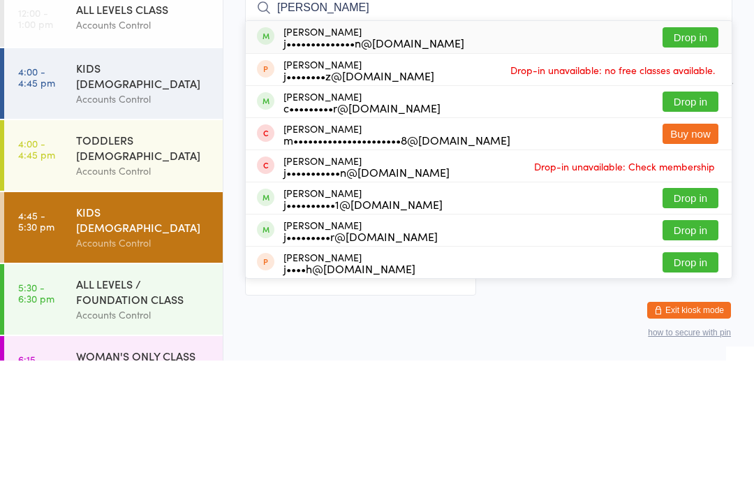
type input "[PERSON_NAME]"
click at [690, 225] on button "Drop in" at bounding box center [691, 235] width 56 height 20
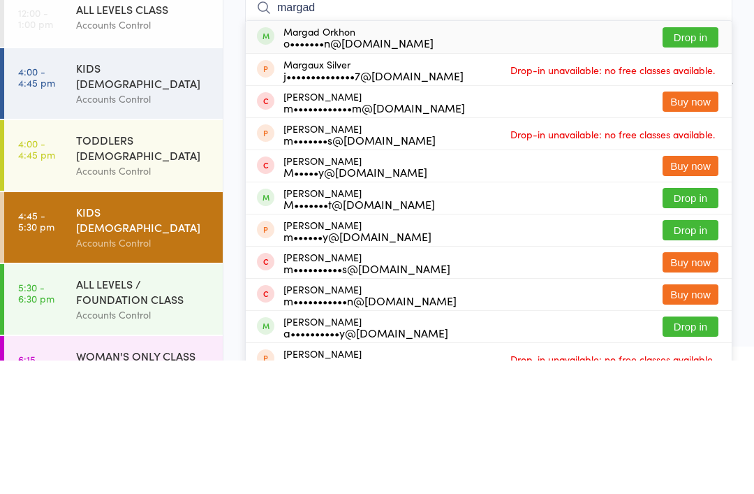
type input "margad"
click at [693, 161] on button "Drop in" at bounding box center [691, 171] width 56 height 20
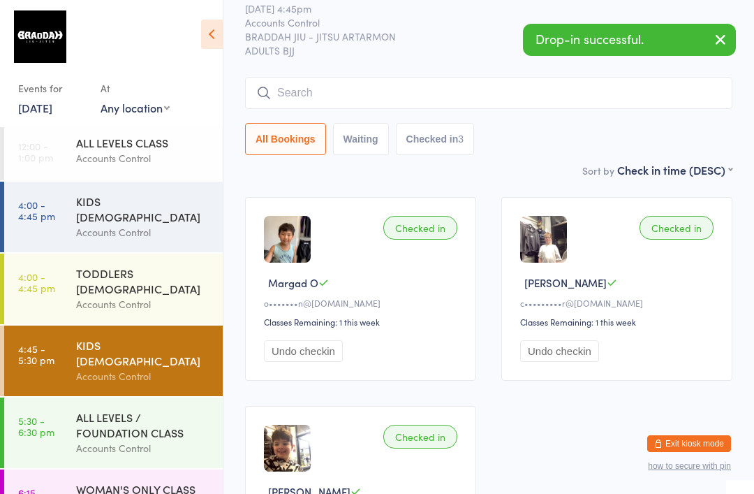
click at [658, 91] on input "search" at bounding box center [488, 93] width 487 height 32
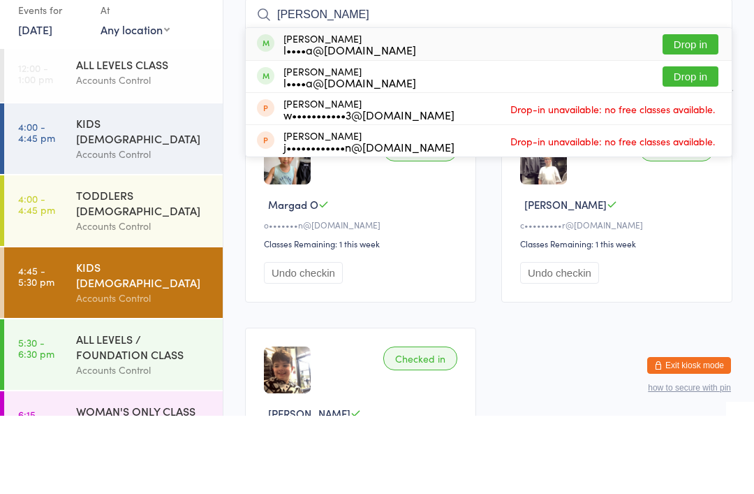
type input "[PERSON_NAME]"
click at [715, 112] on button "Drop in" at bounding box center [691, 122] width 56 height 20
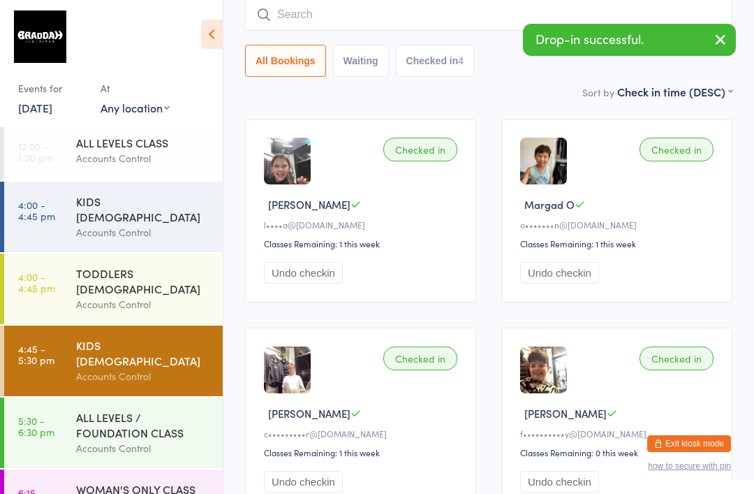
click at [445, 13] on input "search" at bounding box center [488, 15] width 487 height 32
type input "[PERSON_NAME]"
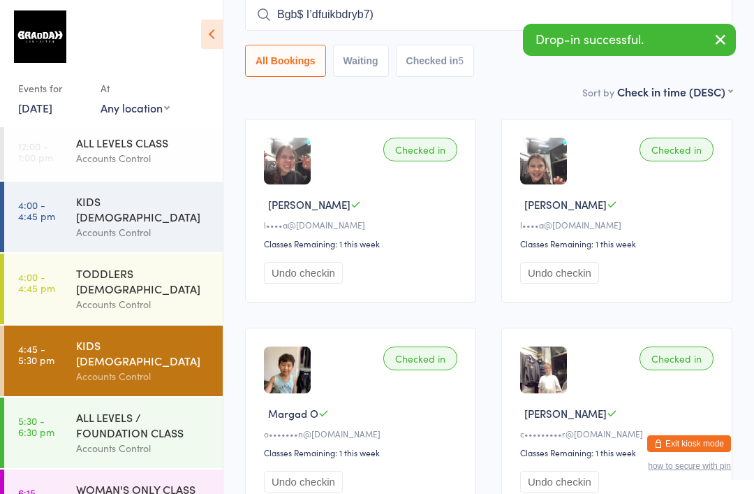
type input "Bgb$ I’dfuikbdryb7)8"
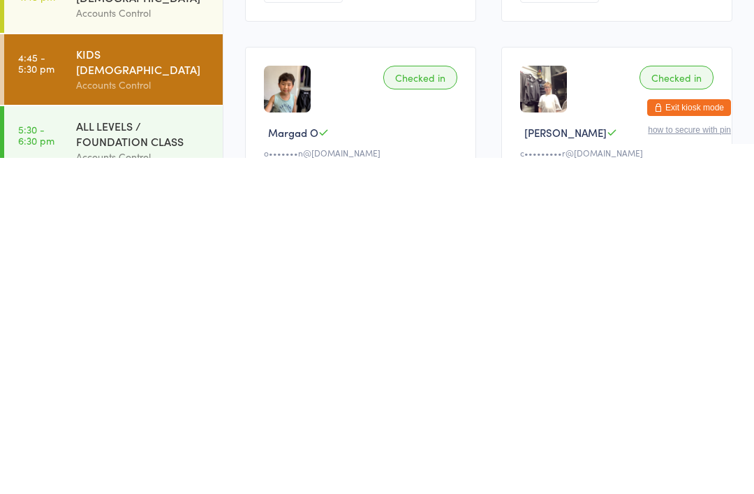
scroll to position [52, 0]
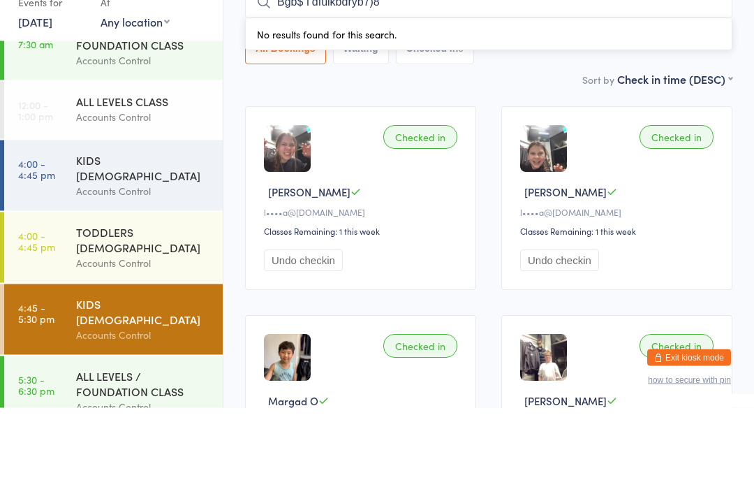
click at [163, 238] on div "KIDS [DEMOGRAPHIC_DATA]" at bounding box center [143, 253] width 135 height 31
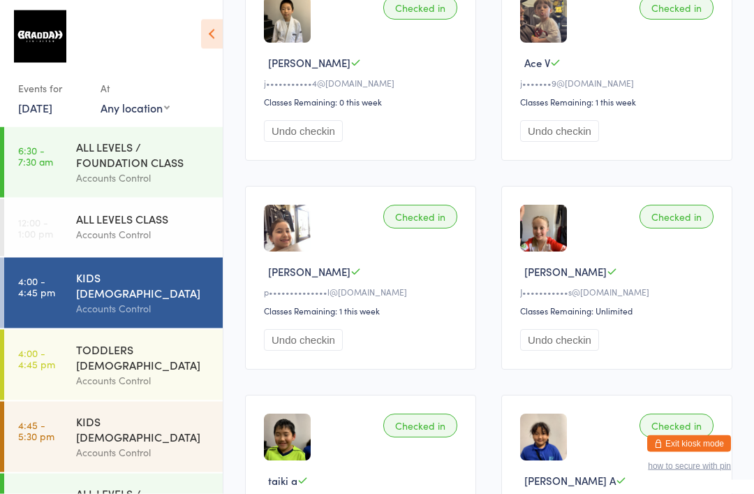
click at [62, 34] on img at bounding box center [40, 36] width 52 height 52
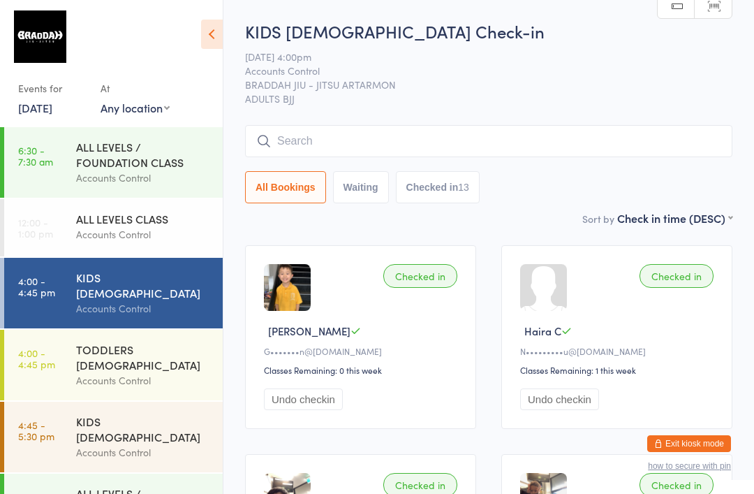
click at [311, 138] on input "search" at bounding box center [488, 141] width 487 height 32
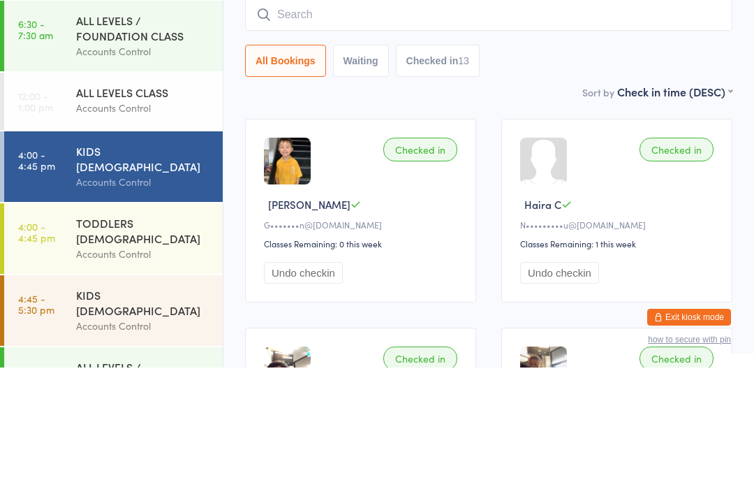
click at [112, 139] on div "ALL LEVELS / FOUNDATION CLASS" at bounding box center [143, 154] width 135 height 31
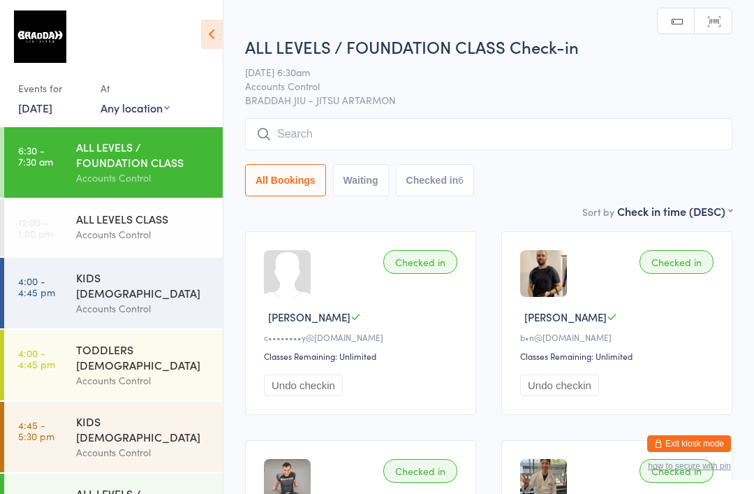
click at [302, 133] on input "search" at bounding box center [488, 134] width 487 height 32
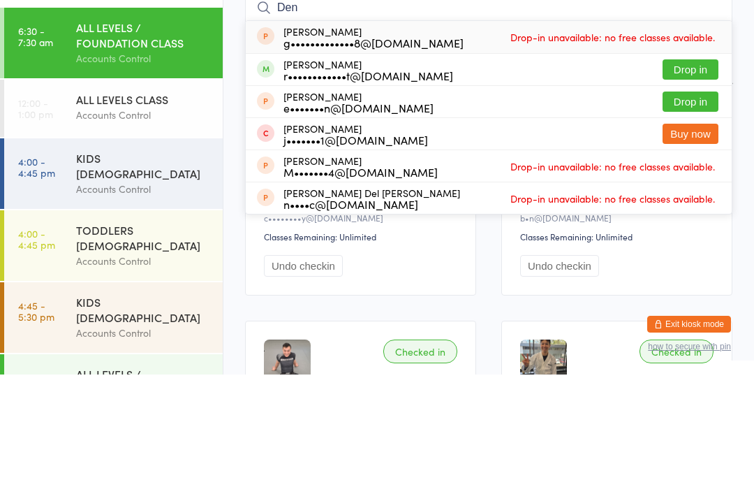
type input "Den"
click at [324, 178] on div "[PERSON_NAME] r••••••••••••t@[DOMAIN_NAME]" at bounding box center [368, 189] width 170 height 22
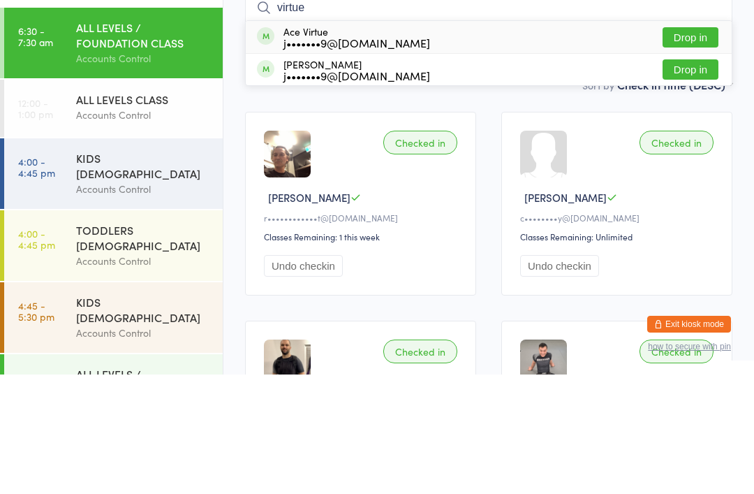
type input "virtue"
click at [686, 179] on button "Drop in" at bounding box center [691, 189] width 56 height 20
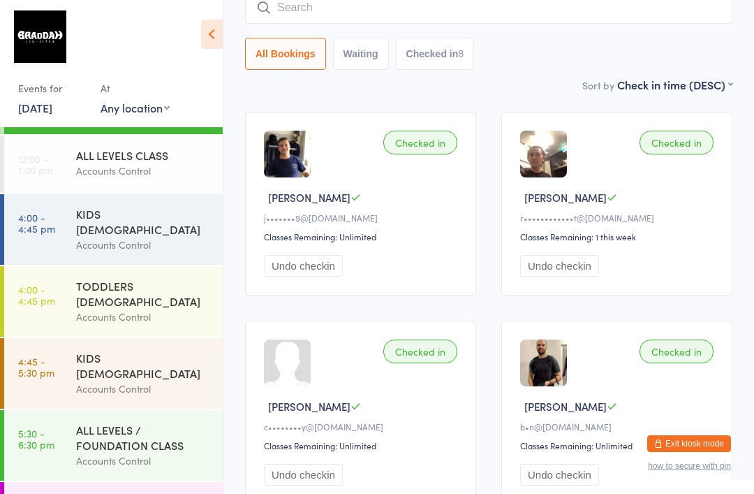
scroll to position [64, 0]
click at [165, 452] on div "Accounts Control" at bounding box center [143, 460] width 135 height 16
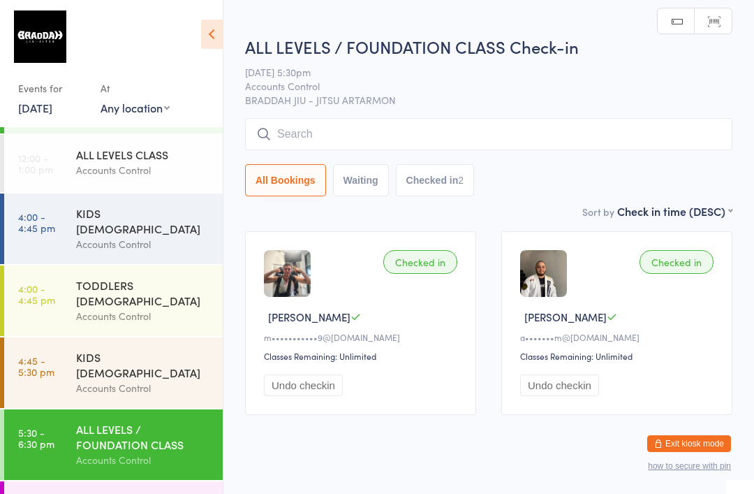
click at [403, 136] on input "search" at bounding box center [488, 134] width 487 height 32
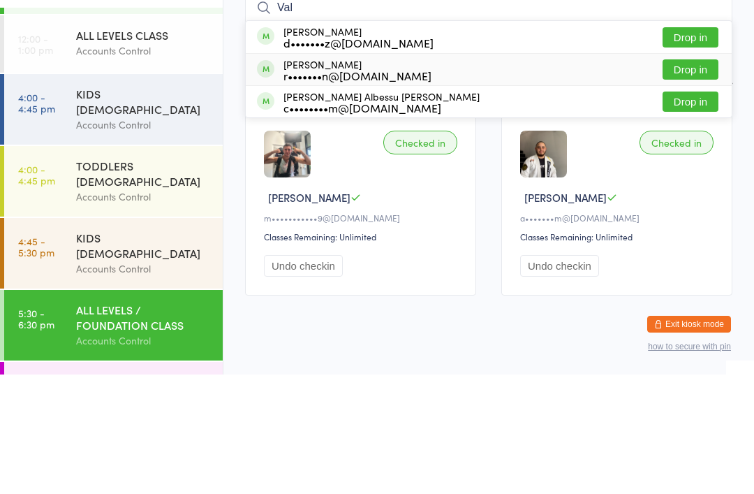
type input "Val"
click at [698, 179] on button "Drop in" at bounding box center [691, 189] width 56 height 20
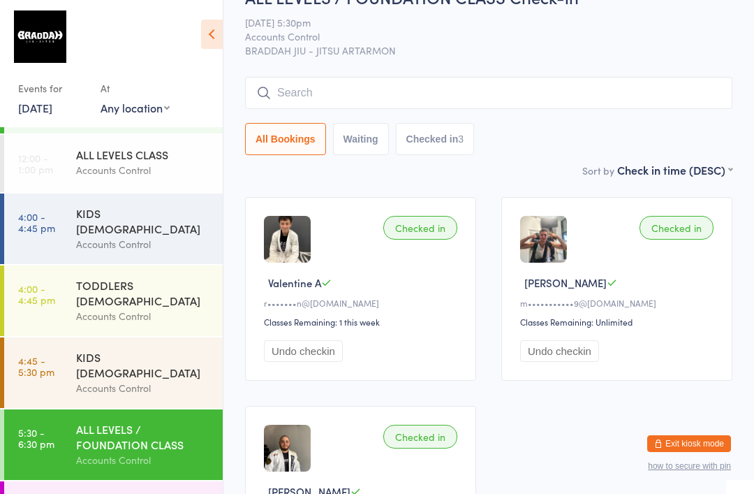
click at [464, 107] on input "search" at bounding box center [488, 93] width 487 height 32
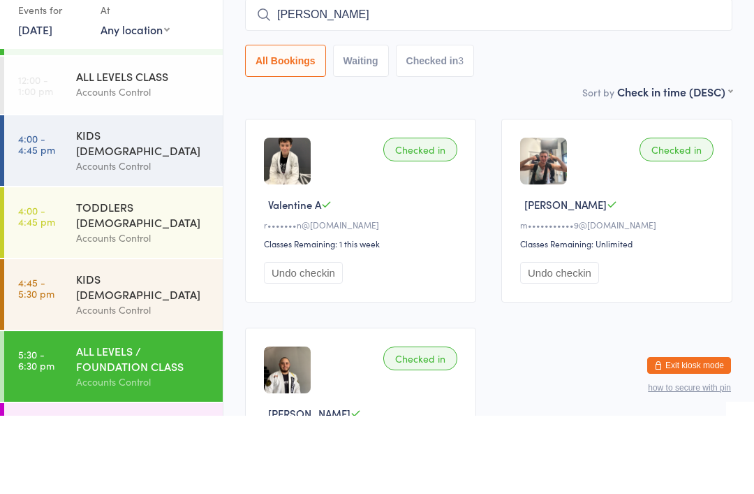
type input "[PERSON_NAME]"
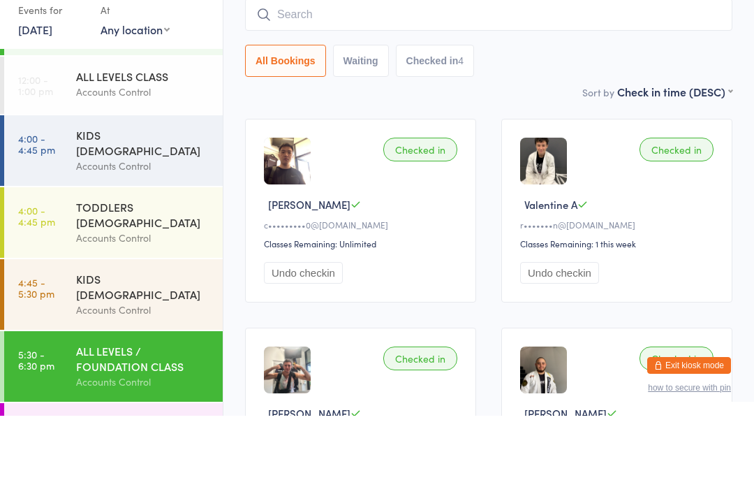
scroll to position [31, 0]
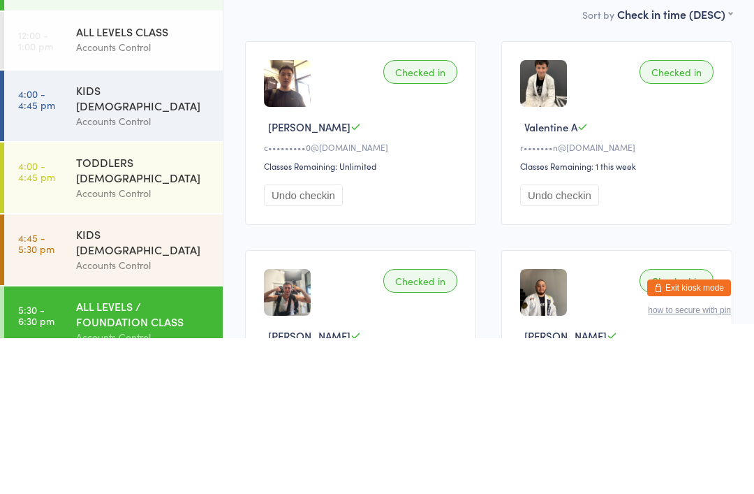
click at [378, 197] on div "Checked in [PERSON_NAME] L c•••••••••0@[DOMAIN_NAME] Classes Remaining: Unlimit…" at bounding box center [360, 289] width 231 height 184
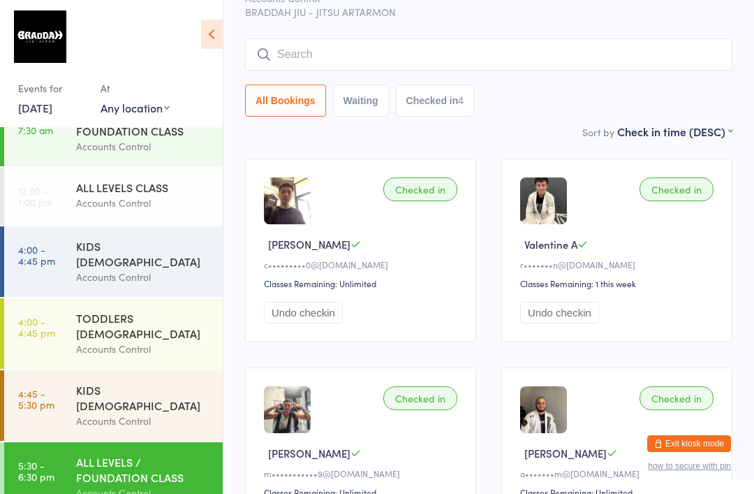
scroll to position [70, 0]
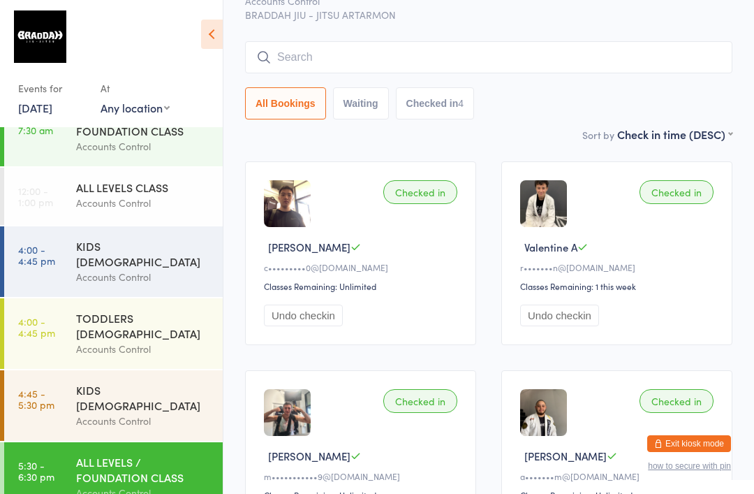
click at [577, 65] on input "search" at bounding box center [488, 57] width 487 height 32
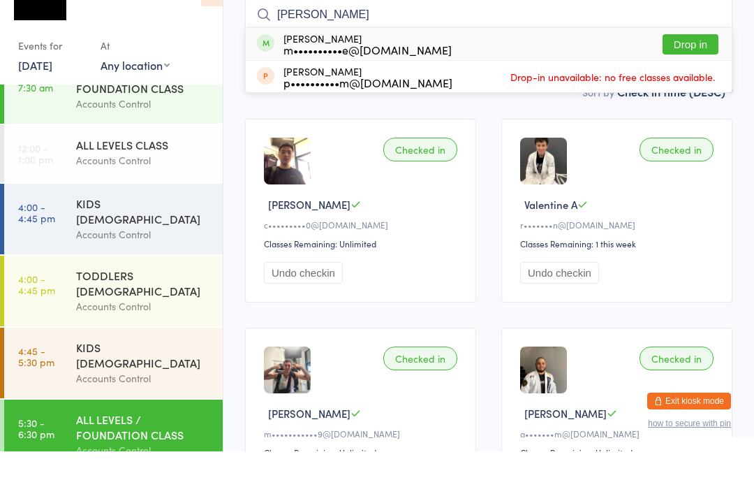
type input "[PERSON_NAME]"
click at [497, 71] on div "[PERSON_NAME] m••••••••••e@[DOMAIN_NAME] Drop in" at bounding box center [489, 87] width 486 height 32
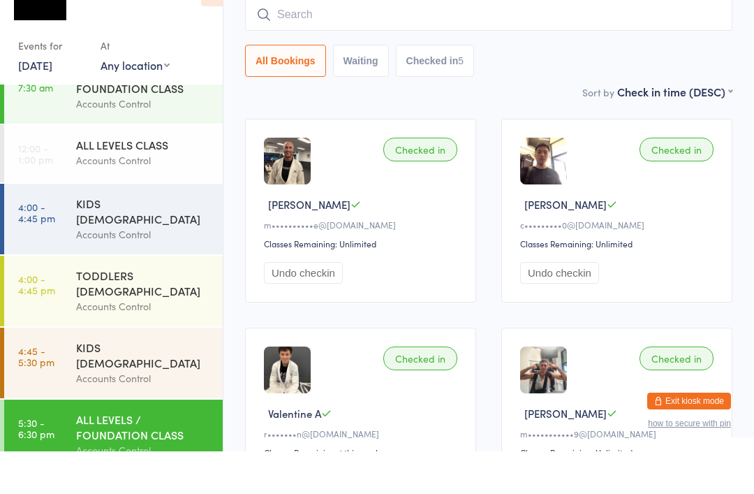
click at [554, 126] on div "Sort by Check in time (DESC) First name (ASC) First name (DESC) Last name (ASC)…" at bounding box center [488, 133] width 487 height 15
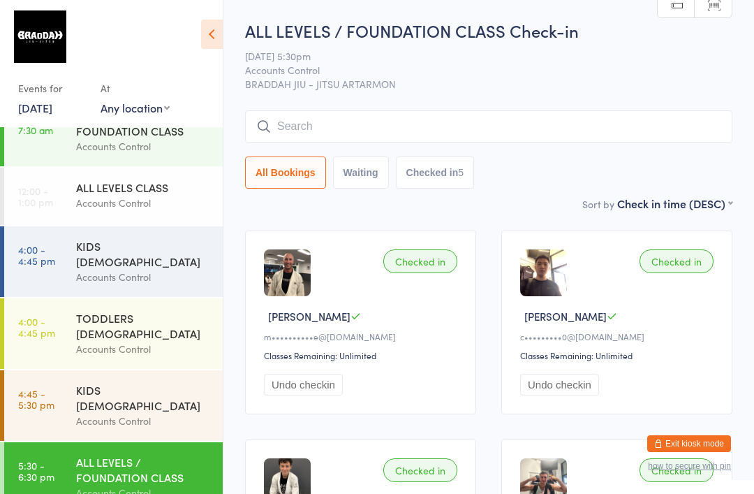
scroll to position [0, 0]
click at [371, 123] on input "search" at bounding box center [488, 127] width 487 height 32
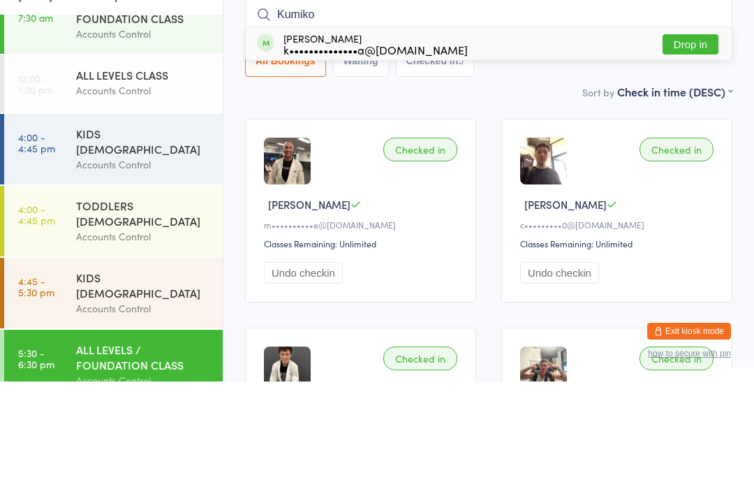
type input "Kumiko"
click at [348, 156] on div "k••••••••••••••a@[DOMAIN_NAME]" at bounding box center [375, 161] width 184 height 11
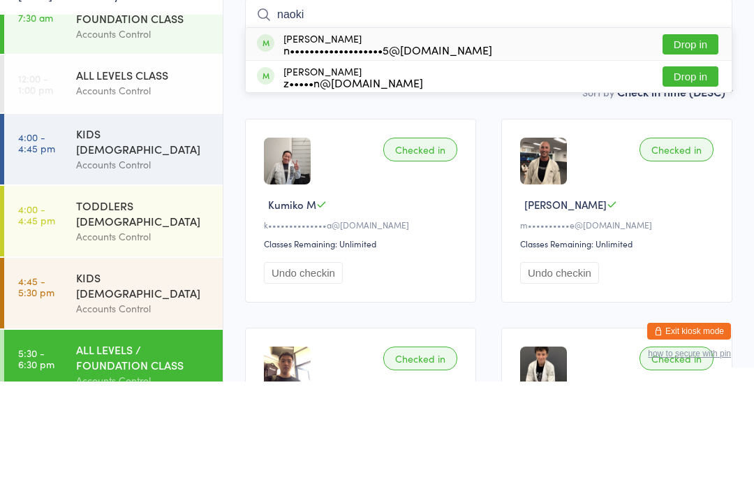
type input "naoki"
click at [512, 140] on div "[PERSON_NAME] n•••••••••••••••••••5@[DOMAIN_NAME] Drop in" at bounding box center [489, 156] width 486 height 32
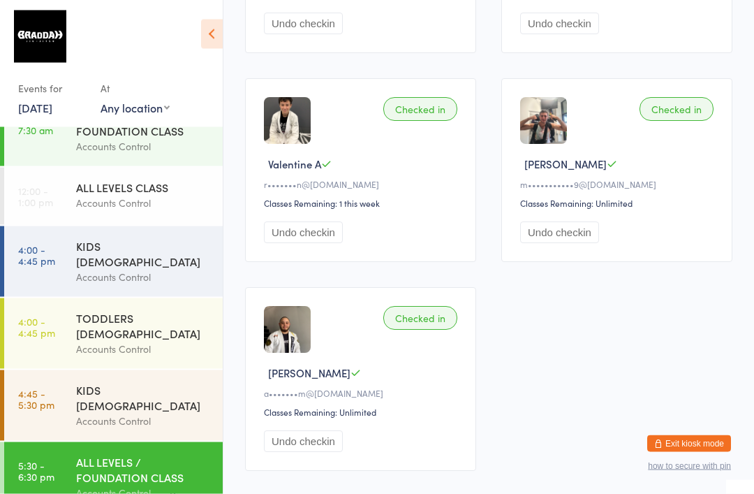
scroll to position [571, 0]
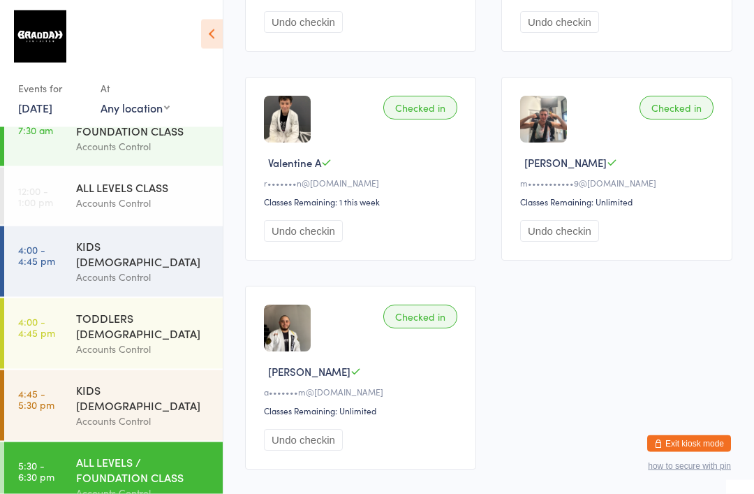
click at [161, 454] on div "ALL LEVELS / FOUNDATION CLASS" at bounding box center [143, 469] width 135 height 31
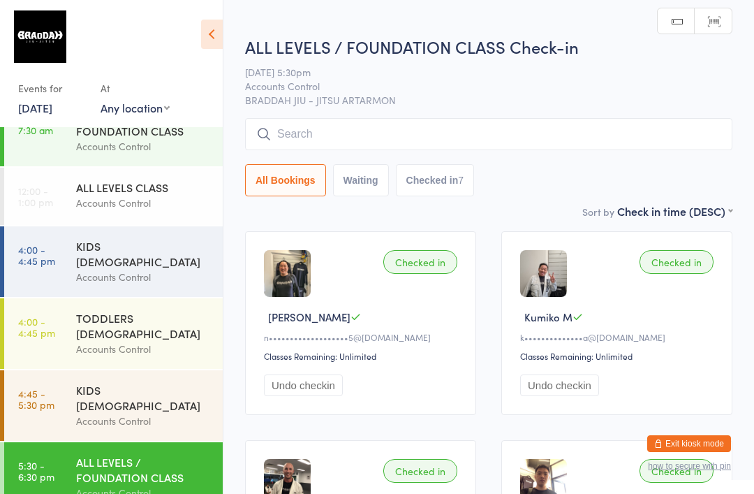
click at [384, 130] on input "search" at bounding box center [488, 134] width 487 height 32
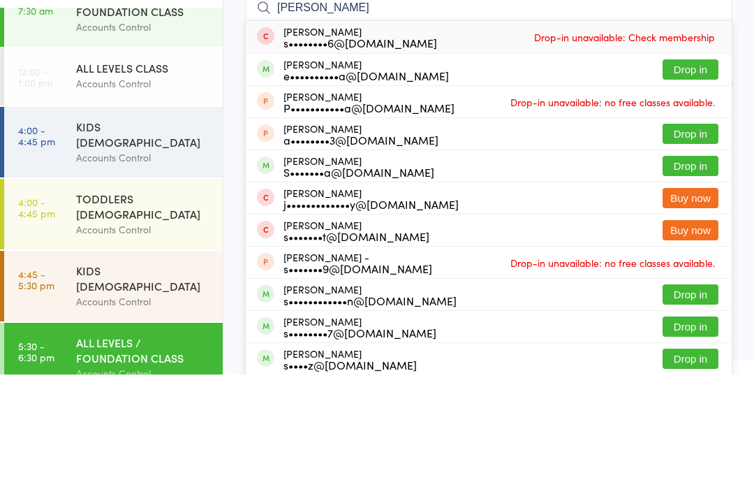
type input "[PERSON_NAME]"
click at [688, 275] on button "Drop in" at bounding box center [691, 285] width 56 height 20
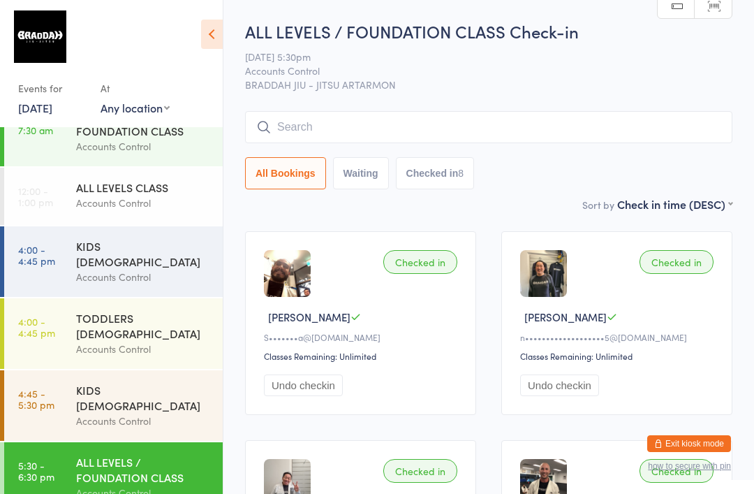
click at [281, 133] on input "search" at bounding box center [488, 127] width 487 height 32
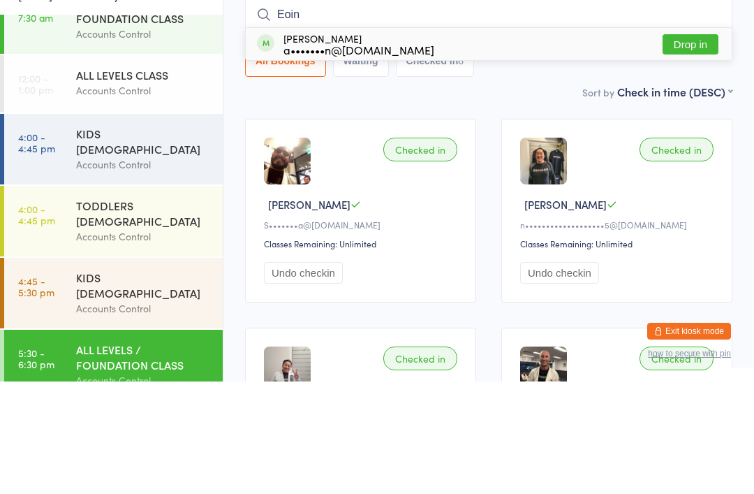
type input "Eoin"
click at [299, 156] on div "a•••••••n@[DOMAIN_NAME]" at bounding box center [358, 161] width 151 height 11
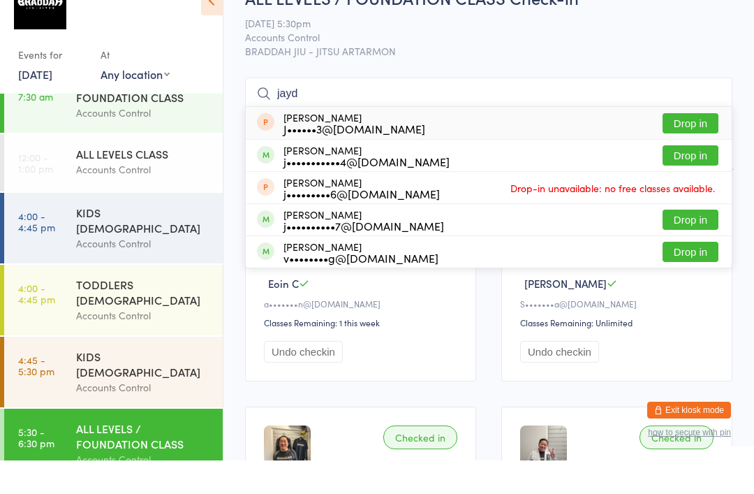
type input "jayd"
click at [695, 179] on button "Drop in" at bounding box center [691, 189] width 56 height 20
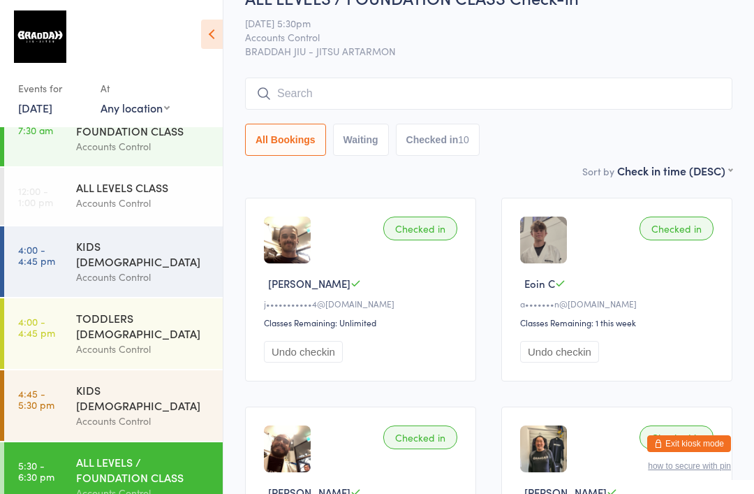
click at [499, 110] on input "search" at bounding box center [488, 93] width 487 height 32
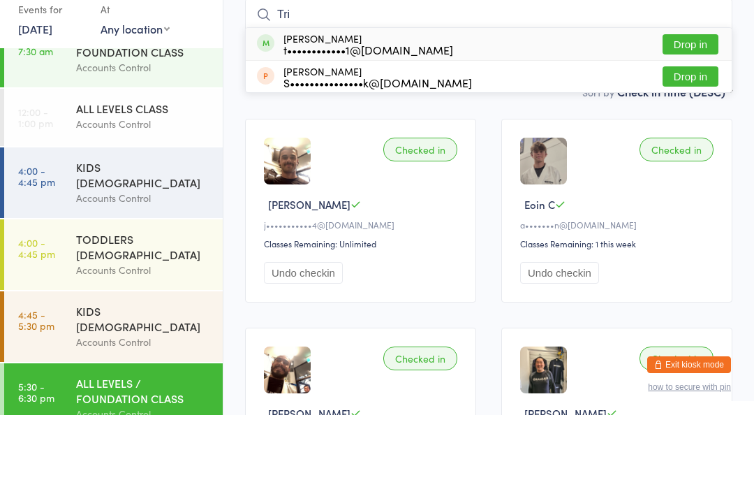
type input "Tri"
click at [693, 113] on button "Drop in" at bounding box center [691, 123] width 56 height 20
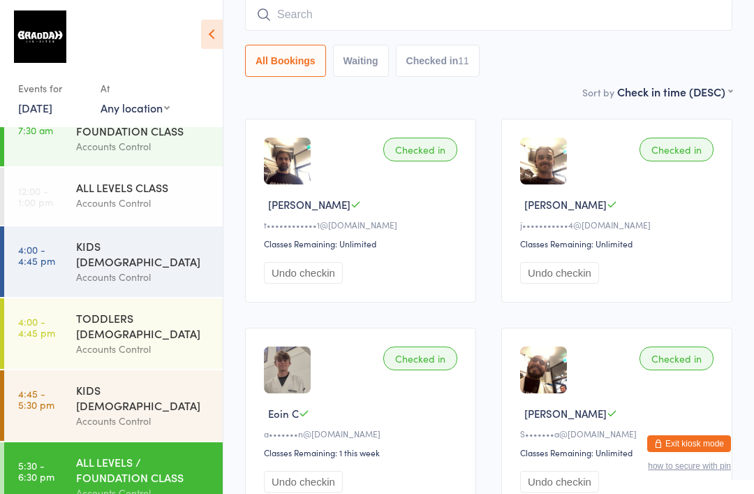
click at [290, 31] on input "search" at bounding box center [488, 15] width 487 height 32
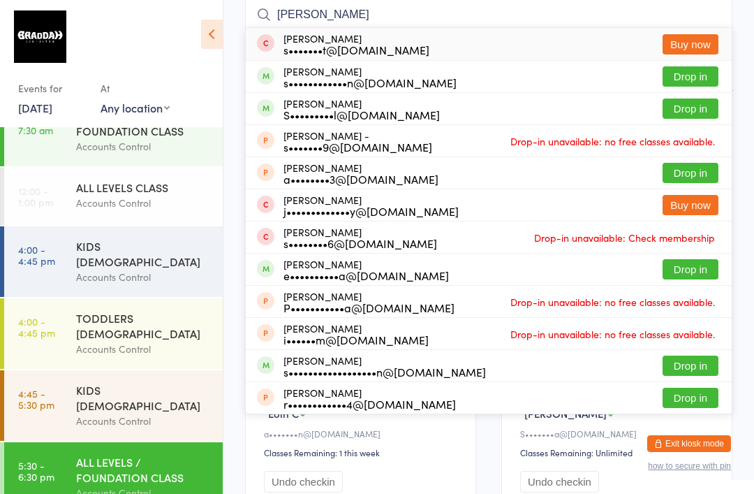
type input "[PERSON_NAME]"
click at [696, 84] on button "Drop in" at bounding box center [691, 76] width 56 height 20
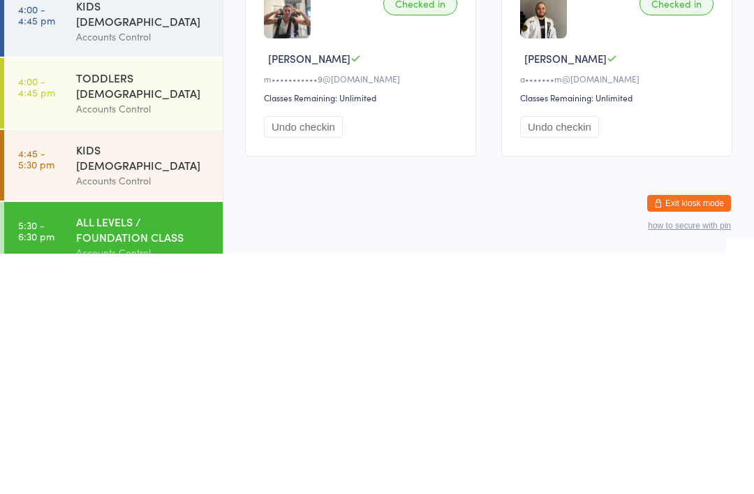
scroll to position [2, 0]
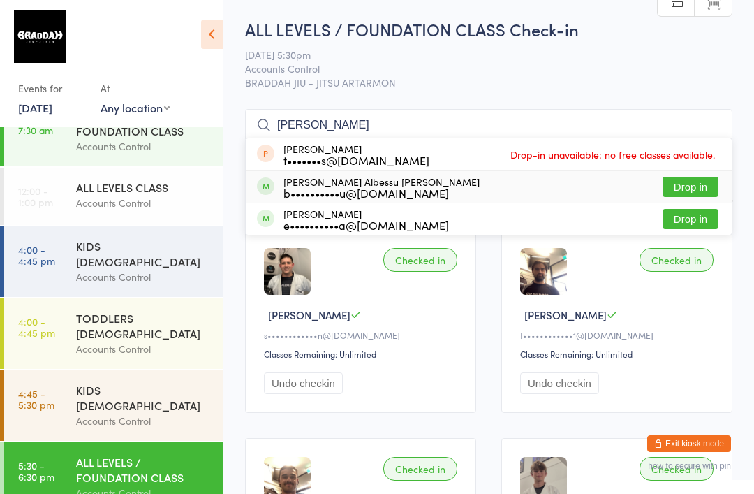
type input "[PERSON_NAME]"
click at [700, 187] on button "Drop in" at bounding box center [691, 187] width 56 height 20
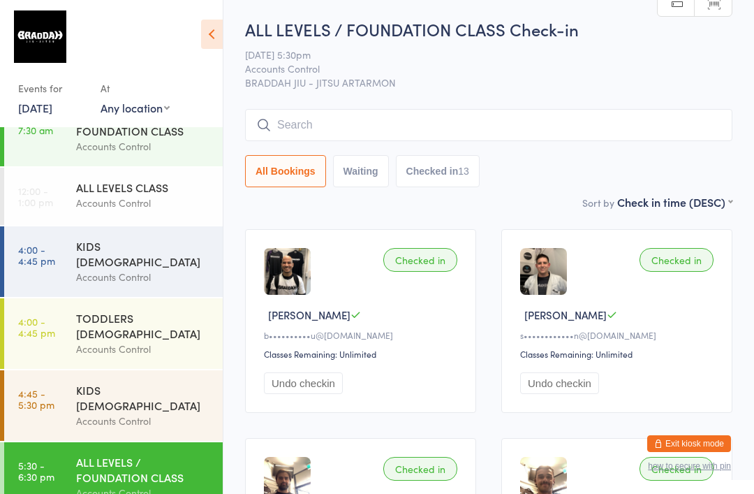
click at [166, 413] on div "Accounts Control" at bounding box center [143, 421] width 135 height 16
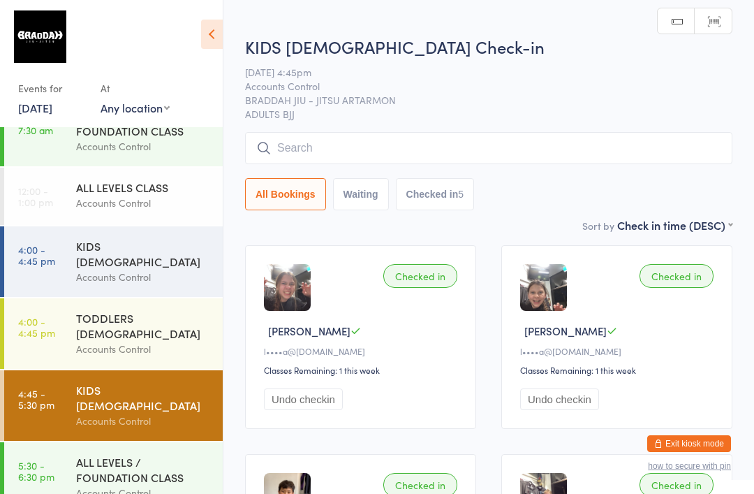
click at [621, 159] on input "search" at bounding box center [488, 148] width 487 height 32
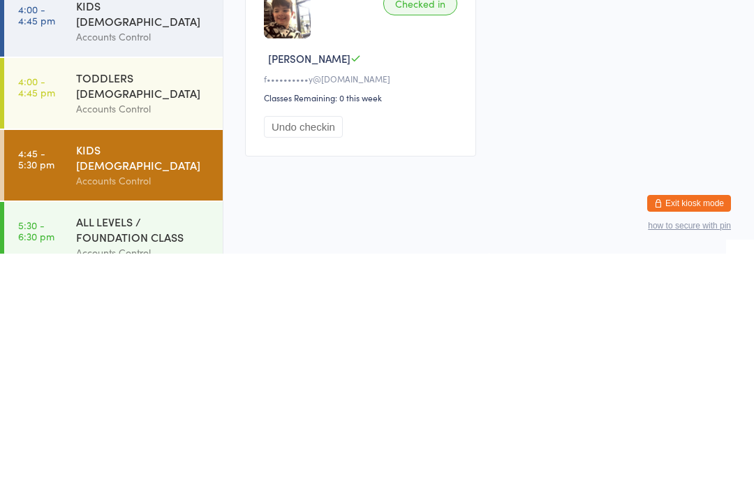
scroll to position [23, 0]
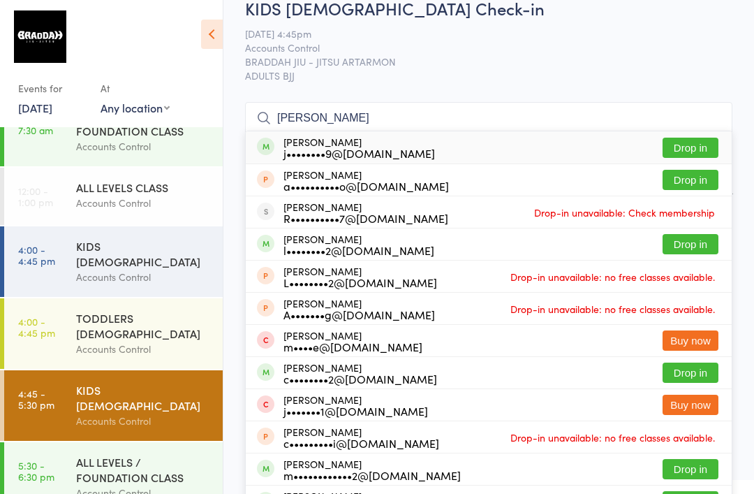
type input "[PERSON_NAME]"
click at [711, 153] on button "Drop in" at bounding box center [691, 148] width 56 height 20
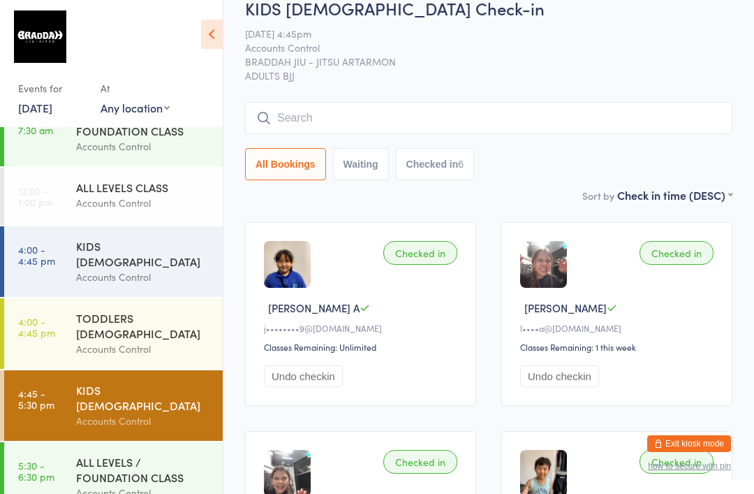
click at [154, 454] on div "ALL LEVELS / FOUNDATION CLASS" at bounding box center [143, 469] width 135 height 31
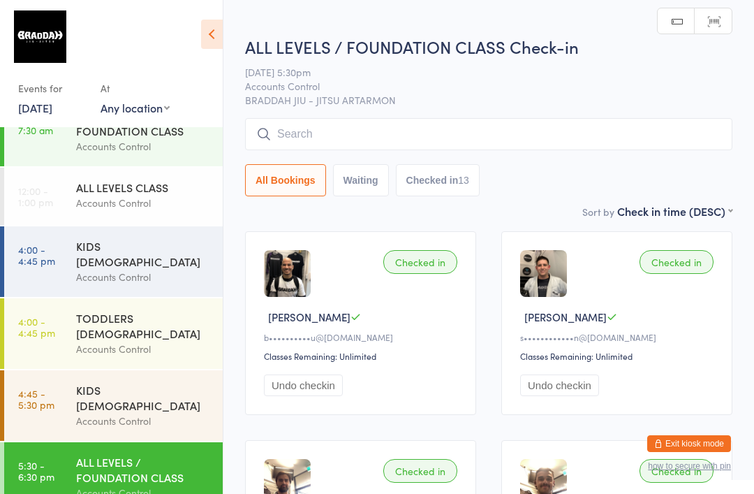
click at [415, 148] on input "search" at bounding box center [488, 134] width 487 height 32
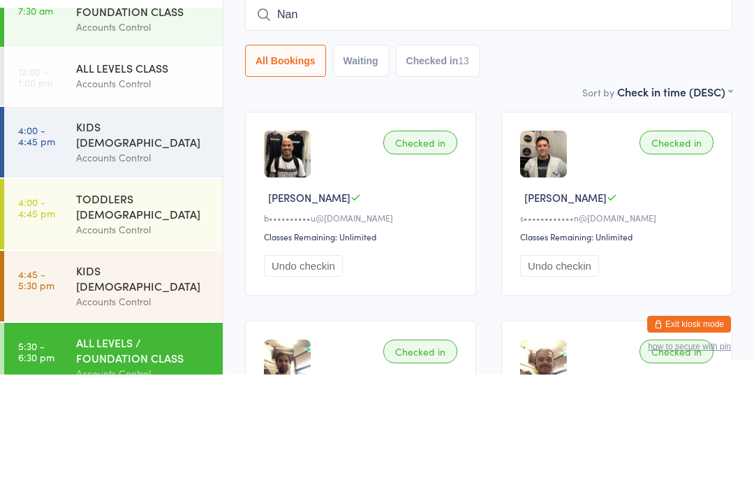
type input "Nan"
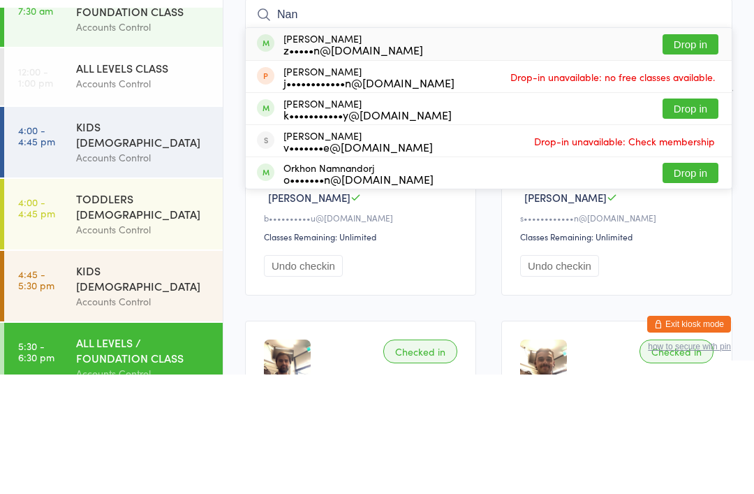
click at [689, 154] on button "Drop in" at bounding box center [691, 164] width 56 height 20
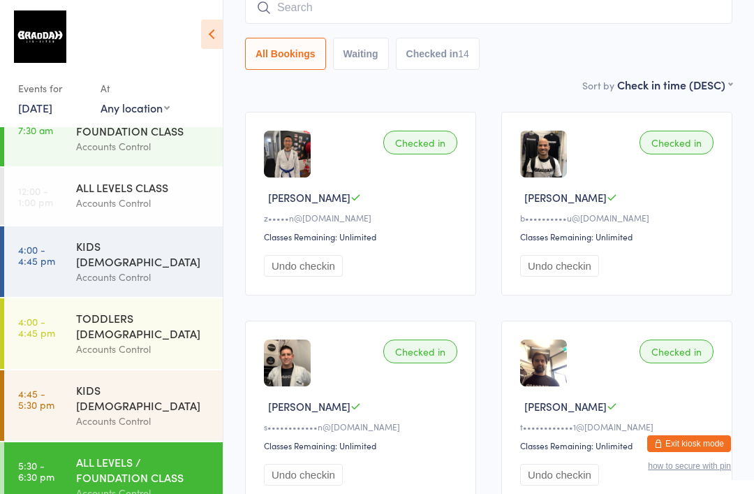
click at [601, 14] on input "search" at bounding box center [488, 8] width 487 height 32
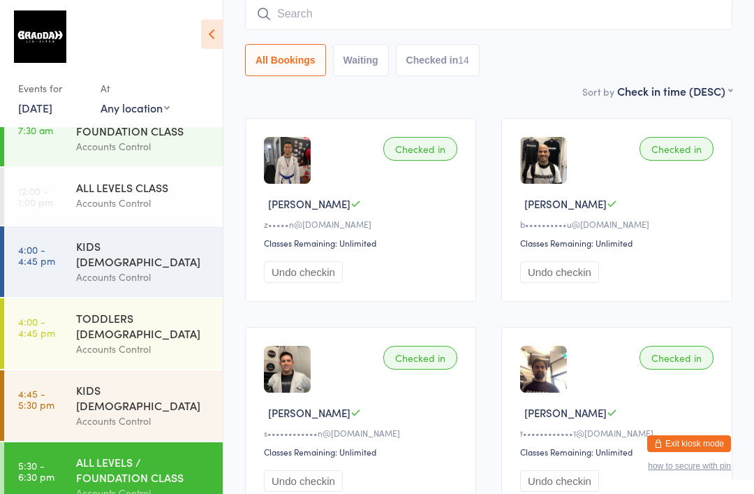
scroll to position [112, 0]
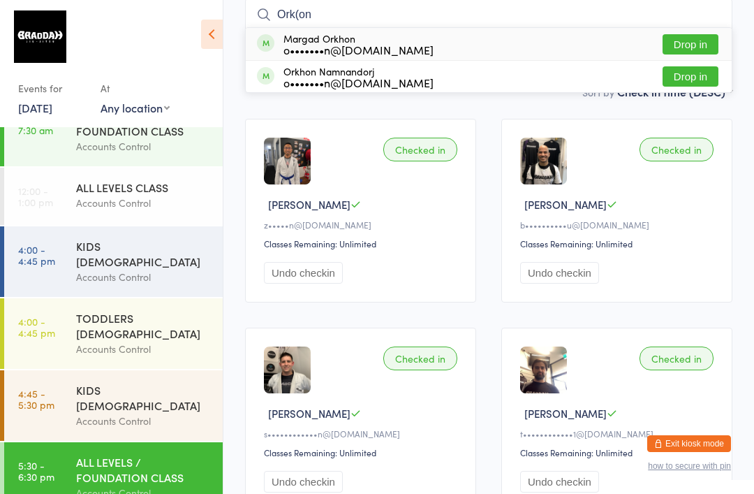
type input "Ork(on"
click at [689, 79] on button "Drop in" at bounding box center [691, 76] width 56 height 20
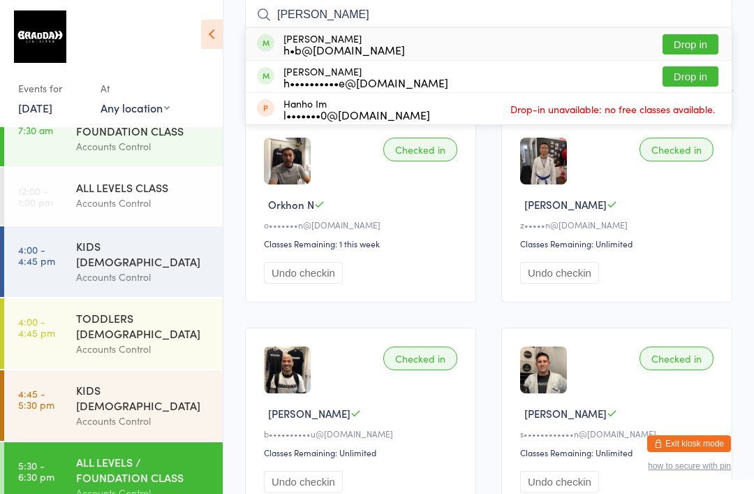
type input "[PERSON_NAME]"
click at [694, 41] on button "Drop in" at bounding box center [691, 44] width 56 height 20
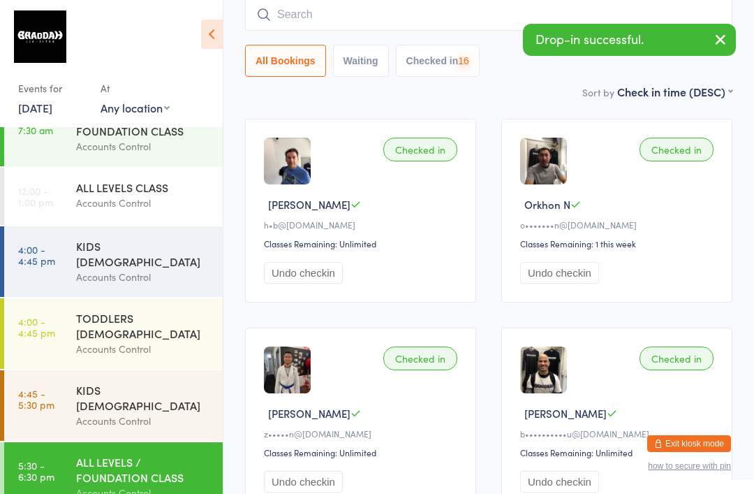
click at [404, 12] on input "search" at bounding box center [488, 15] width 487 height 32
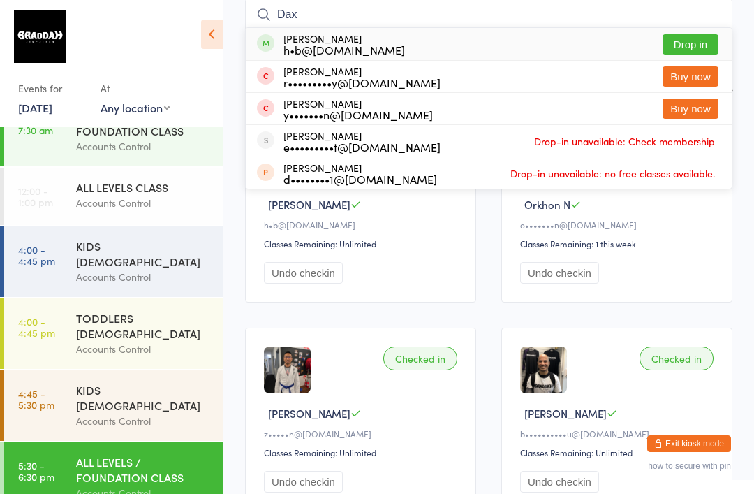
type input "Dax"
click at [486, 43] on div "[PERSON_NAME] h•b@[DOMAIN_NAME] Drop in" at bounding box center [489, 44] width 486 height 32
